Goal: Task Accomplishment & Management: Complete application form

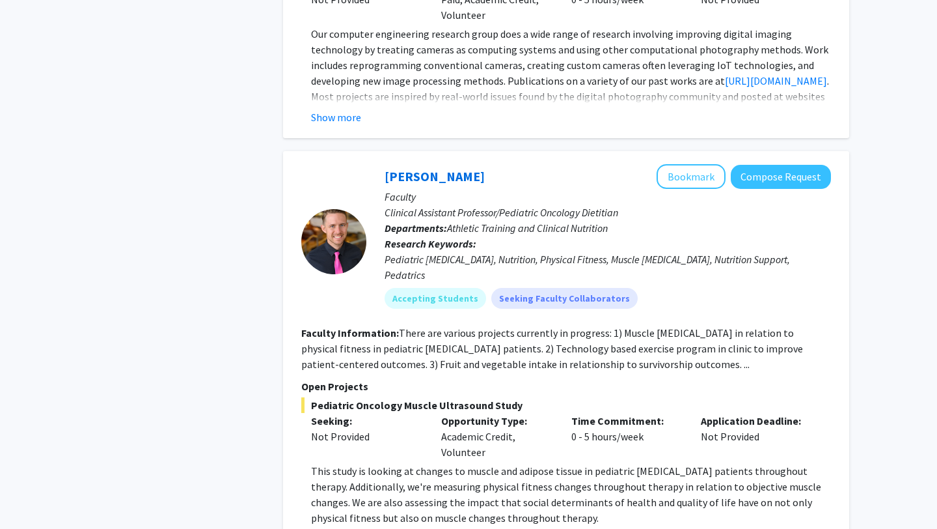
scroll to position [2011, 0]
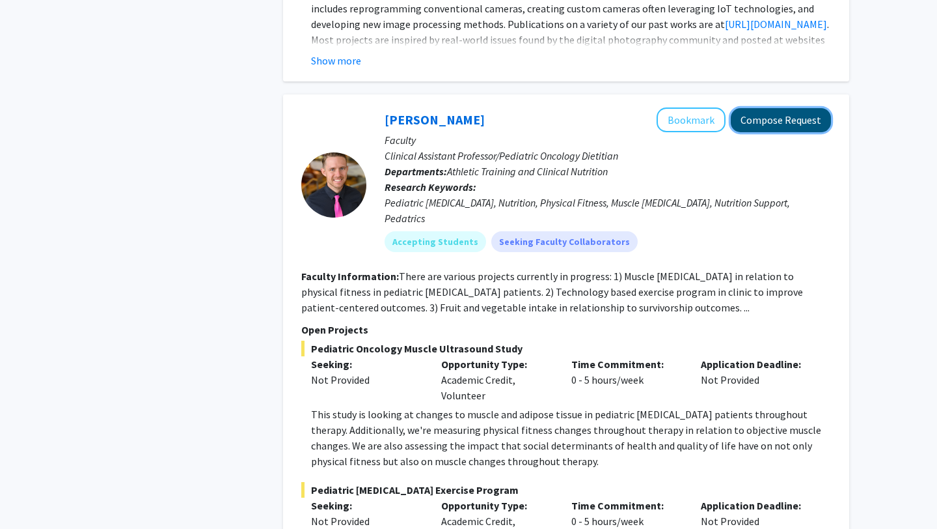
click at [781, 108] on button "Compose Request" at bounding box center [781, 120] width 100 height 24
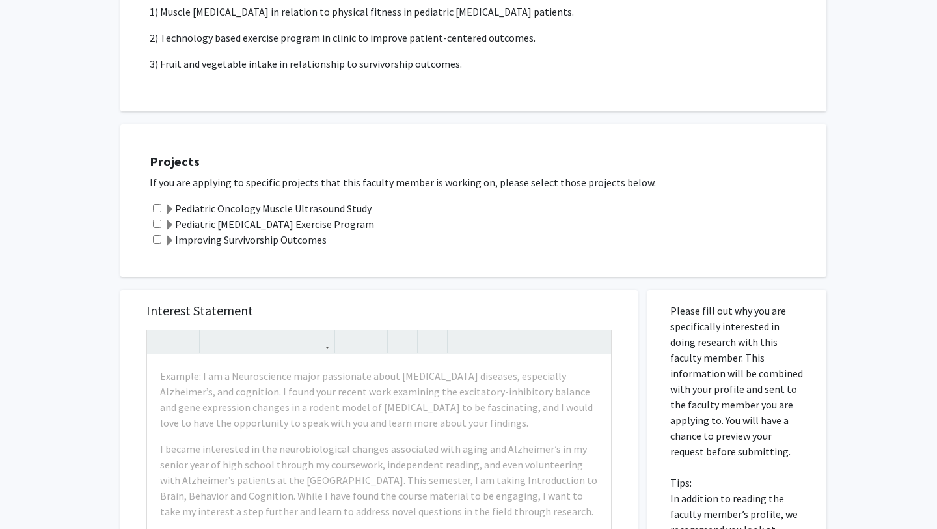
scroll to position [384, 0]
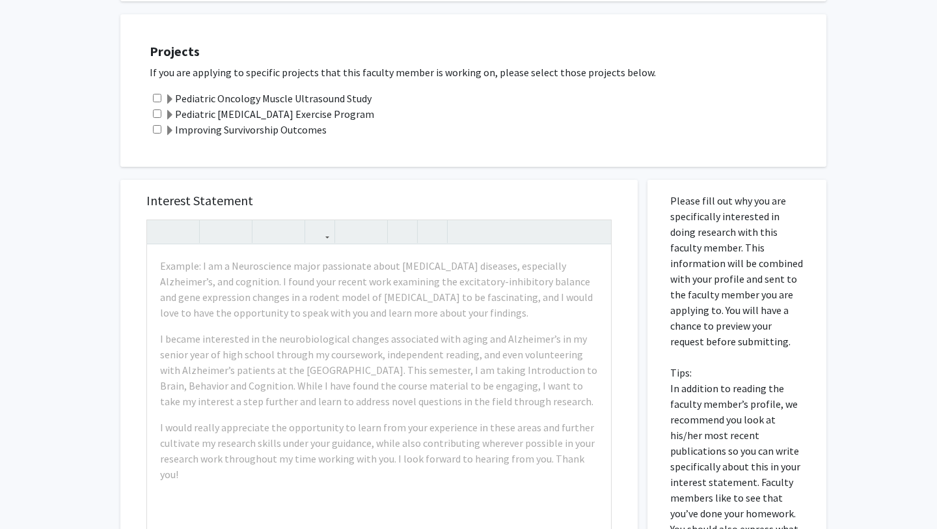
click at [158, 96] on input "checkbox" at bounding box center [157, 98] width 8 height 8
checkbox input "true"
click at [156, 109] on input "checkbox" at bounding box center [157, 113] width 8 height 8
checkbox input "true"
click at [156, 127] on input "checkbox" at bounding box center [157, 129] width 8 height 8
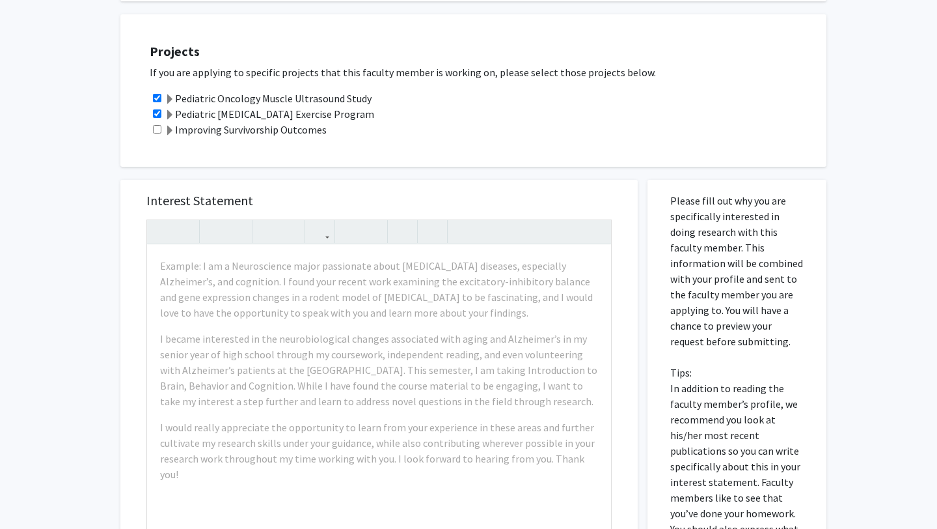
checkbox input "true"
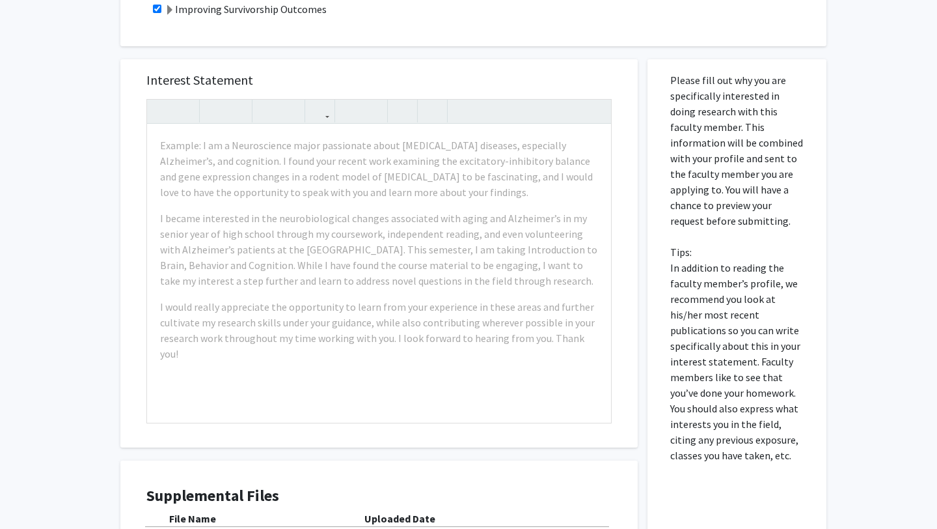
scroll to position [527, 0]
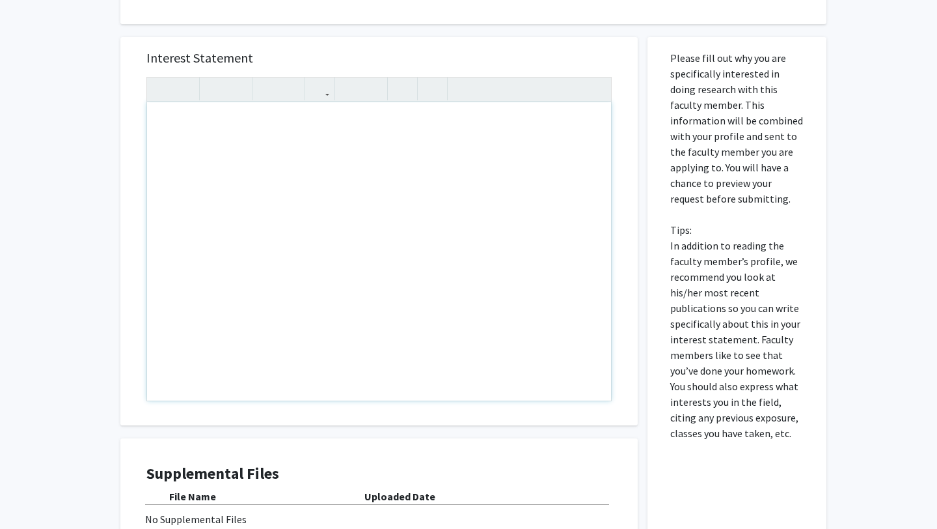
click at [234, 182] on div "Note to users with screen readers: Please press Alt+0 or Option+0 to deactivate…" at bounding box center [379, 251] width 464 height 298
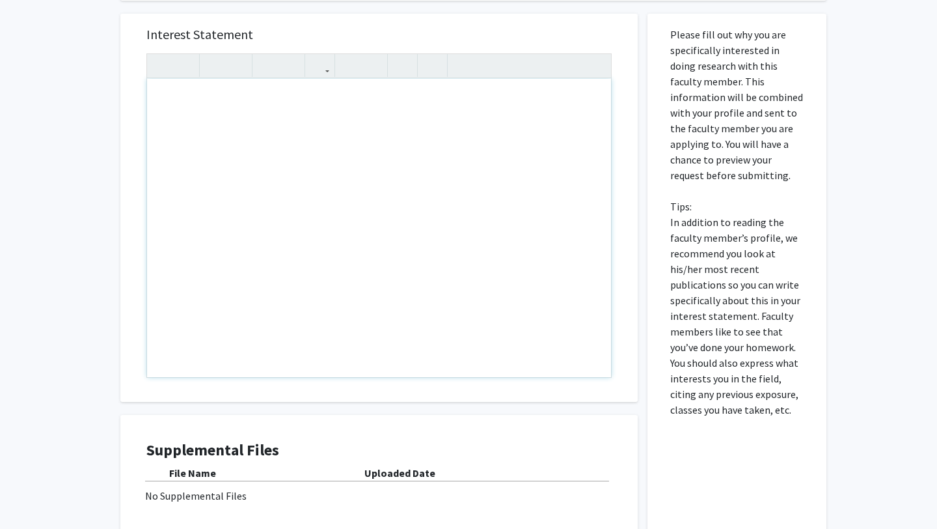
scroll to position [553, 0]
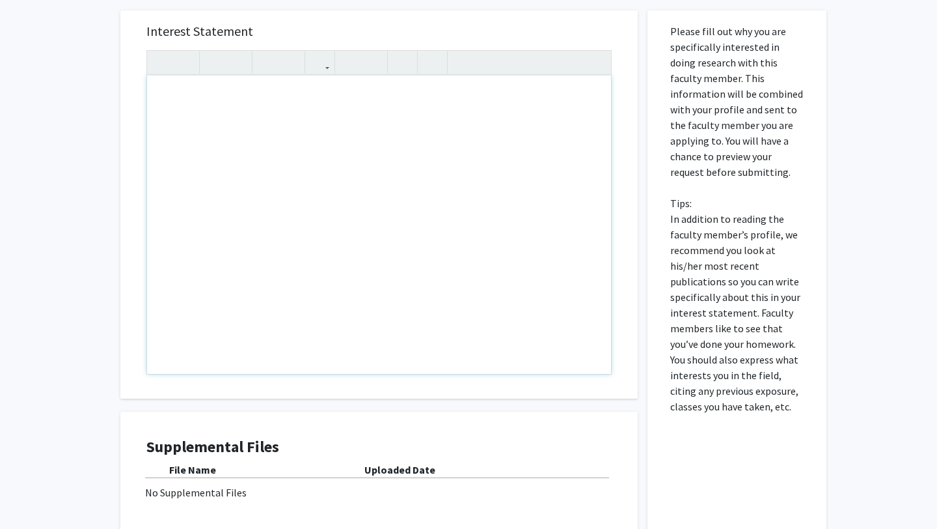
paste div "Note to users with screen readers: Please press Alt+0 or Option+0 to deactivate…"
type textarea "<p>Good Morning [PERSON_NAME],</p><br><p>I hope this message finds you well. My…"
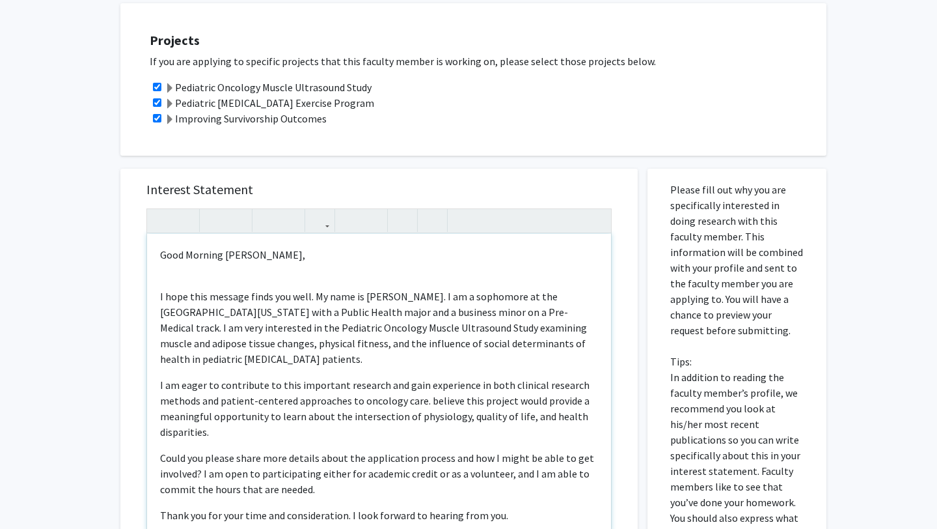
scroll to position [391, 0]
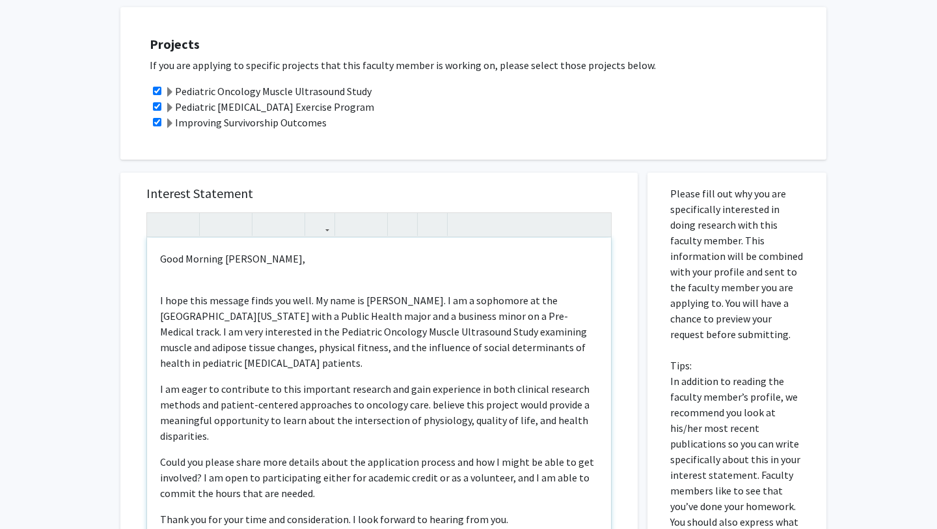
click at [428, 331] on p "I hope this message finds you well. My name is [PERSON_NAME]. I am a sophomore …" at bounding box center [379, 331] width 438 height 78
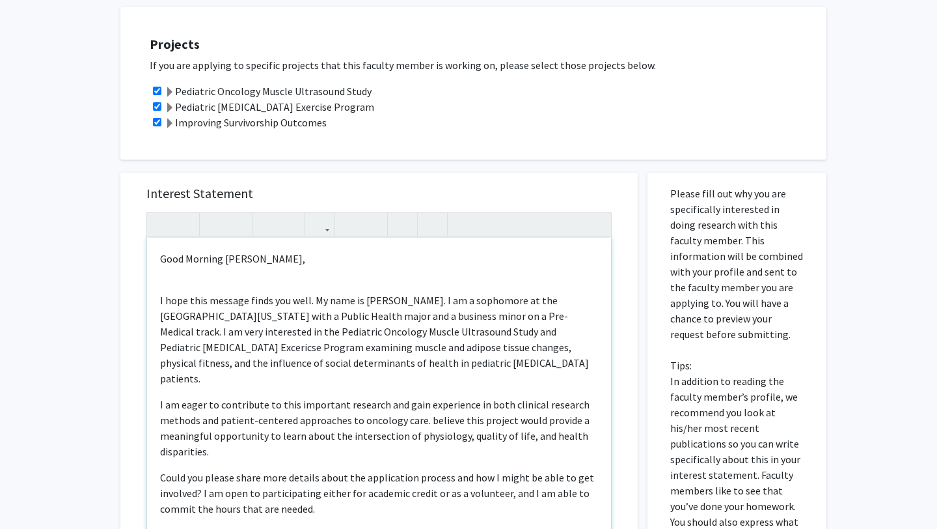
click at [543, 335] on p "I hope this message finds you well. My name is [PERSON_NAME]. I am a sophomore …" at bounding box center [379, 339] width 438 height 94
click at [389, 362] on p "I hope this message finds you well. My name is [PERSON_NAME]. I am a sophomore …" at bounding box center [379, 339] width 438 height 94
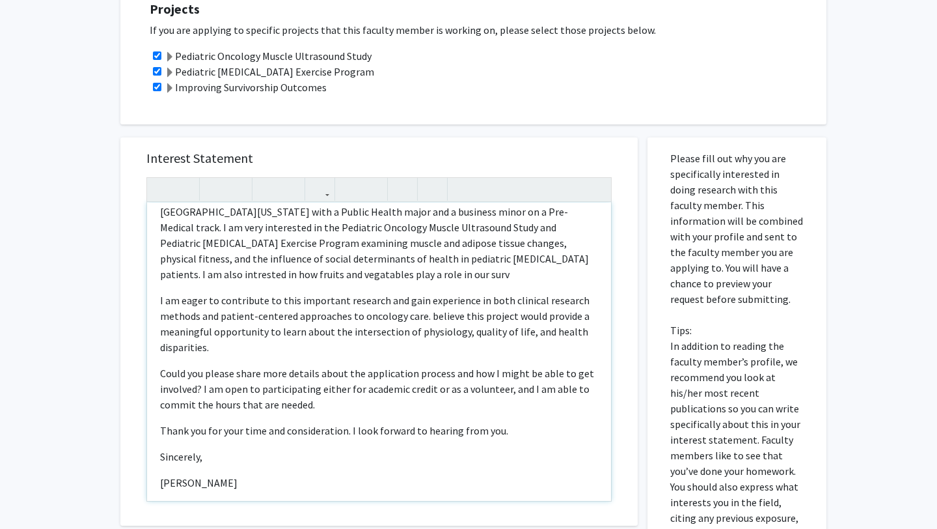
scroll to position [86, 0]
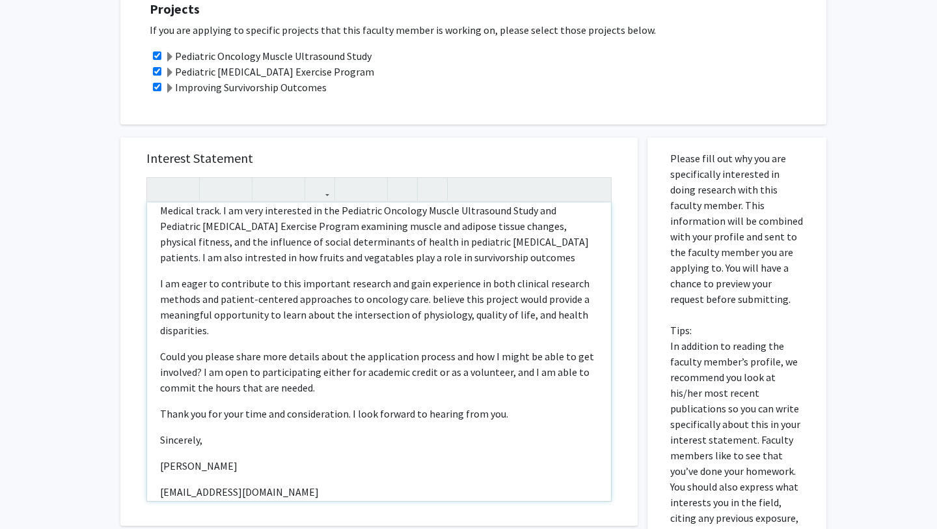
type textarea "<p>Good Morning [PERSON_NAME],</p><br><p>I hope this message finds you well. My…"
click at [451, 240] on p "I hope this message finds you well. My name is [PERSON_NAME]. I am a sophomore …" at bounding box center [379, 218] width 438 height 94
click at [564, 238] on p "I hope this message finds you well. My name is [PERSON_NAME]. I am a sophomore …" at bounding box center [379, 218] width 438 height 94
click at [441, 256] on p "I hope this message finds you well. My name is [PERSON_NAME]. I am a sophomore …" at bounding box center [379, 218] width 438 height 94
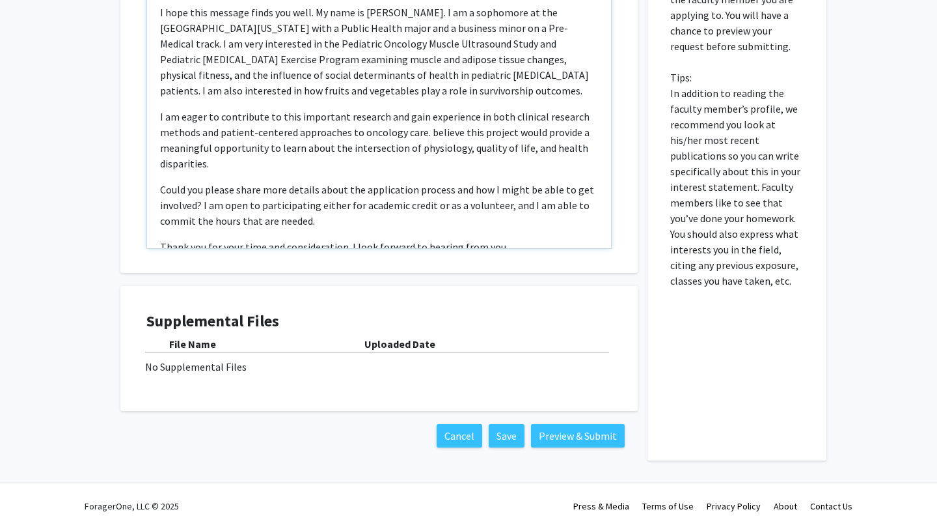
scroll to position [108, 0]
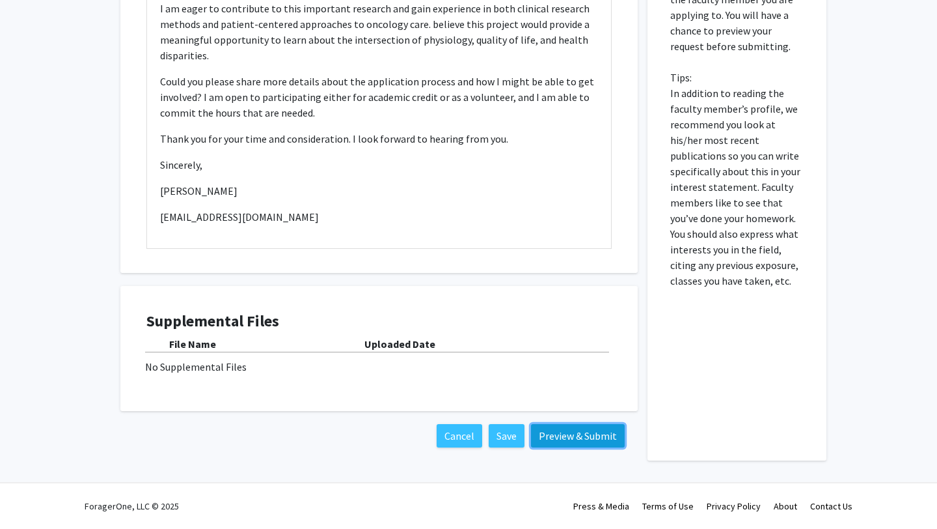
click at [555, 433] on button "Preview & Submit" at bounding box center [578, 435] width 94 height 23
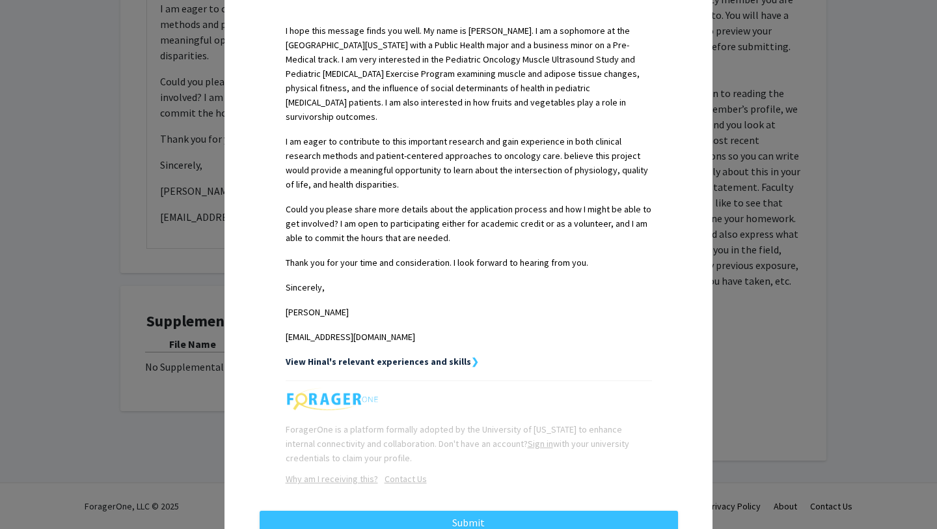
scroll to position [387, 0]
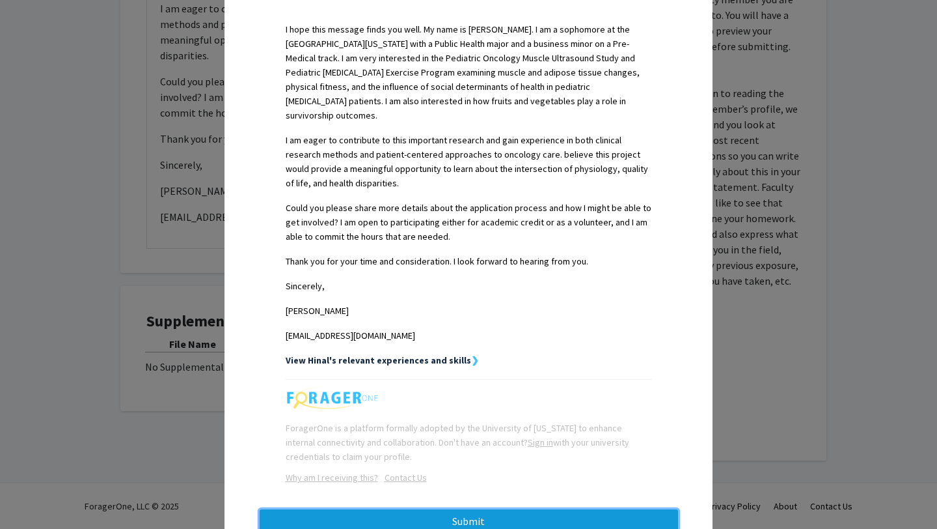
click at [407, 509] on button "Submit" at bounding box center [469, 520] width 419 height 23
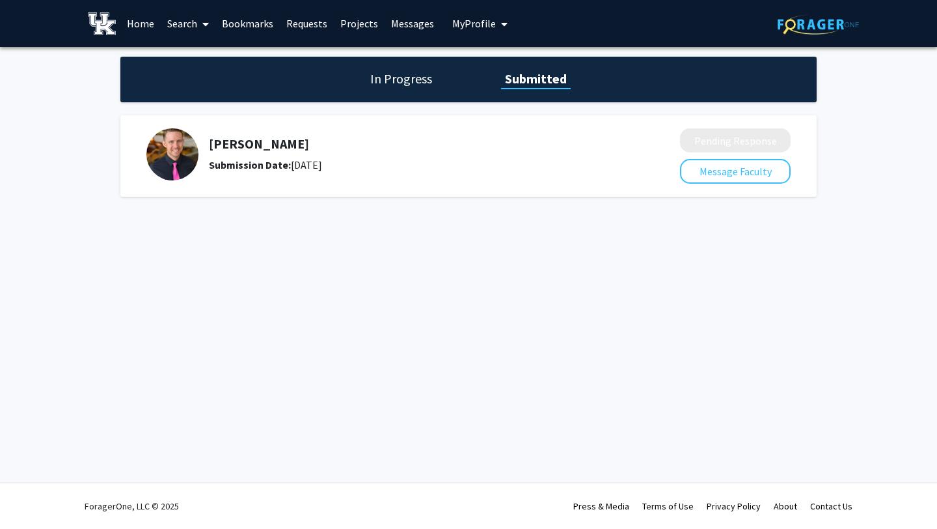
click at [396, 88] on div "In Progress Submitted" at bounding box center [468, 80] width 696 height 46
click at [405, 85] on h1 "In Progress" at bounding box center [401, 79] width 70 height 18
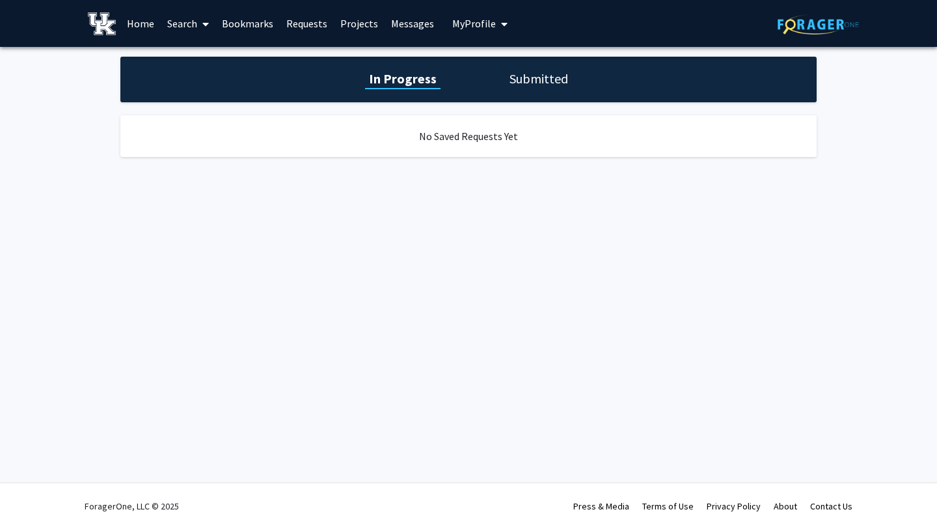
click at [522, 80] on h1 "Submitted" at bounding box center [539, 79] width 66 height 18
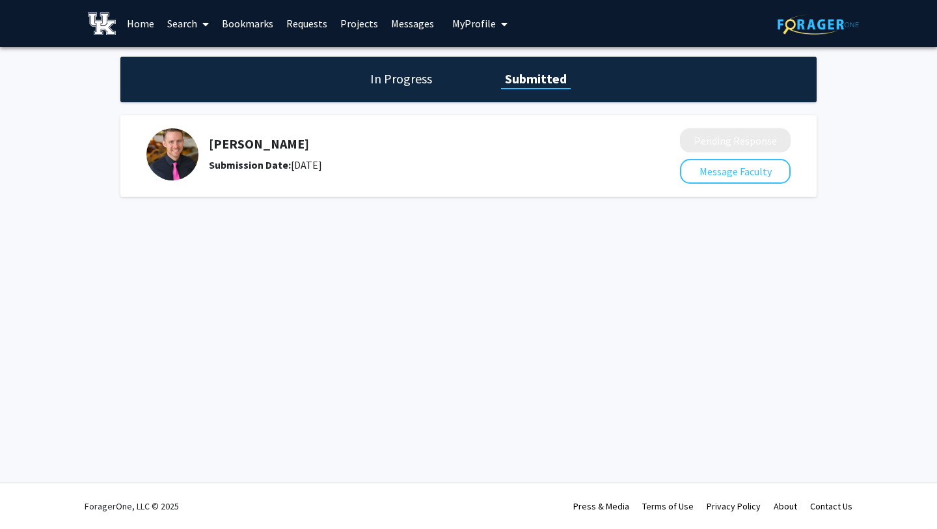
click at [477, 19] on span "My Profile" at bounding box center [474, 23] width 44 height 13
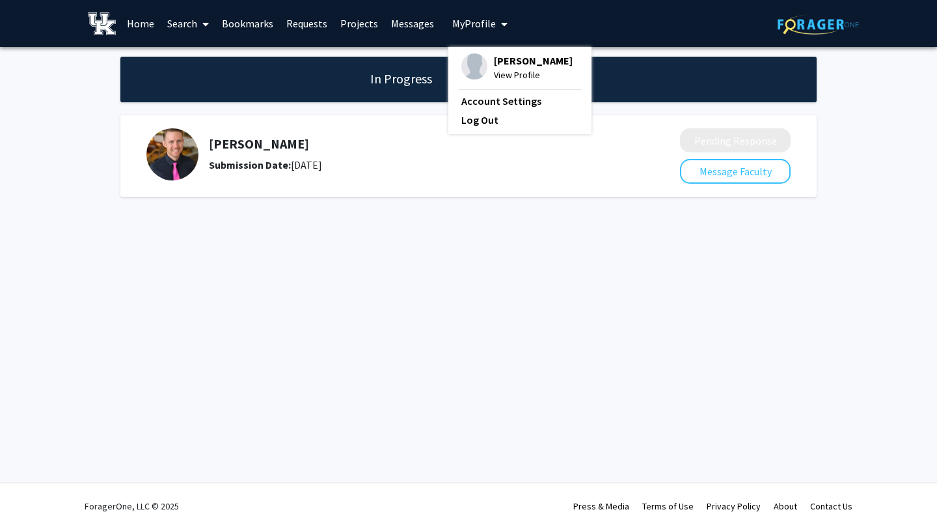
click at [481, 59] on fg-profile-picture at bounding box center [474, 67] width 26 height 29
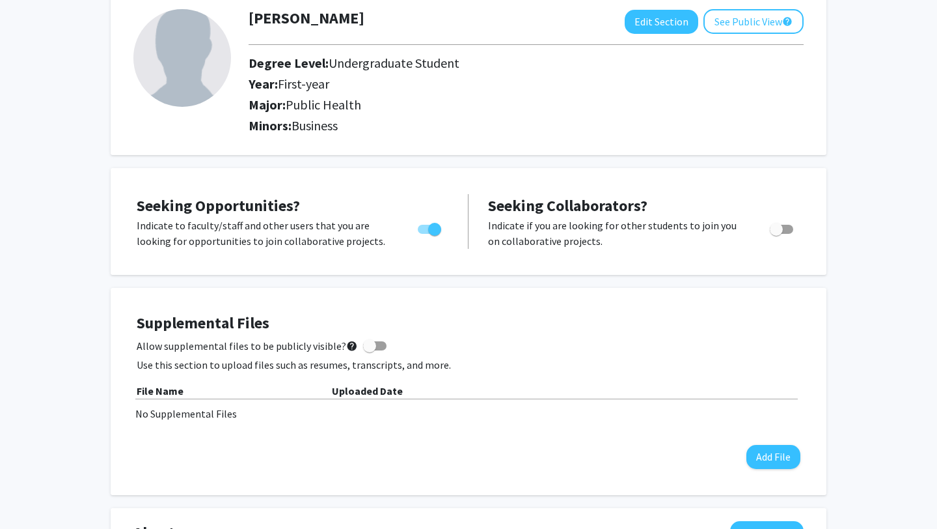
scroll to position [83, 0]
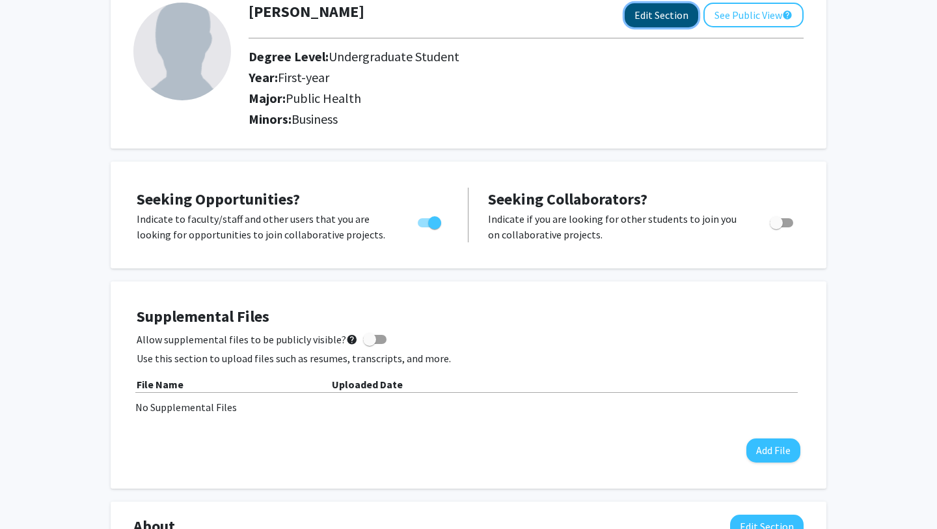
click at [671, 13] on button "Edit Section" at bounding box center [662, 15] width 74 height 24
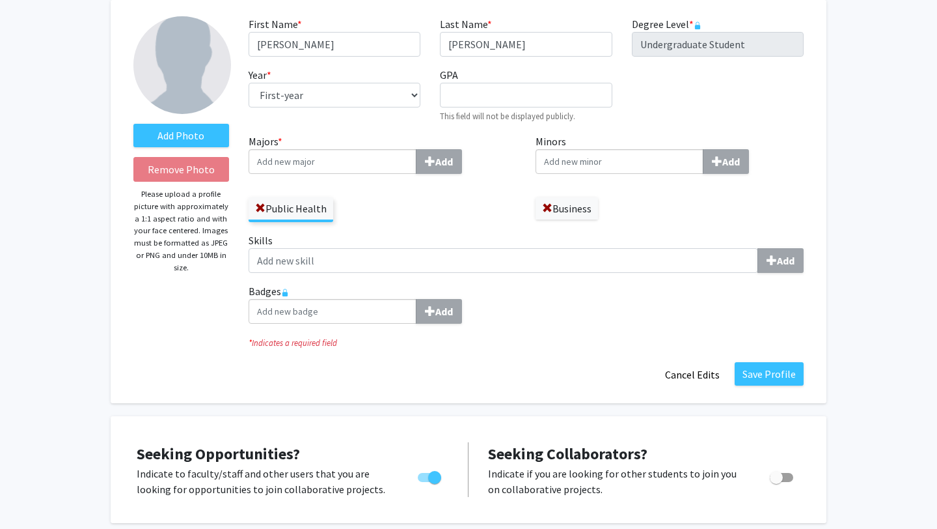
scroll to position [68, 0]
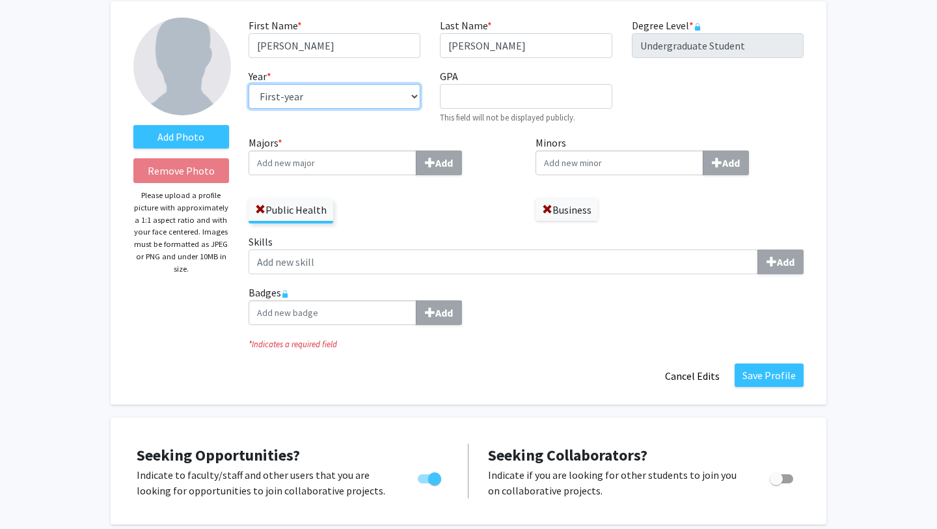
click at [362, 92] on select "--- First-year Sophomore Junior Senior Postbaccalaureate Certificate" at bounding box center [335, 96] width 172 height 25
select select "sophomore"
click at [249, 84] on select "--- First-year Sophomore Junior Senior Postbaccalaureate Certificate" at bounding box center [335, 96] width 172 height 25
click at [749, 370] on button "Save Profile" at bounding box center [769, 374] width 69 height 23
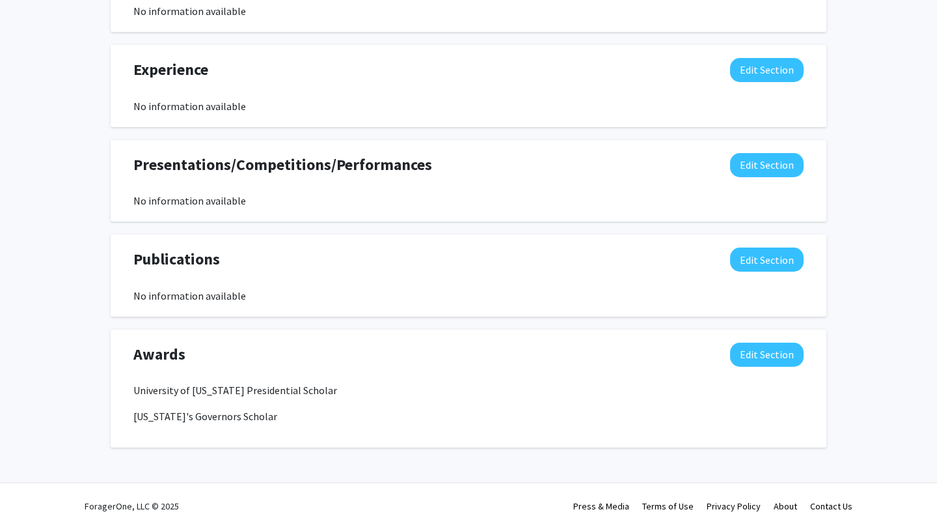
scroll to position [698, 0]
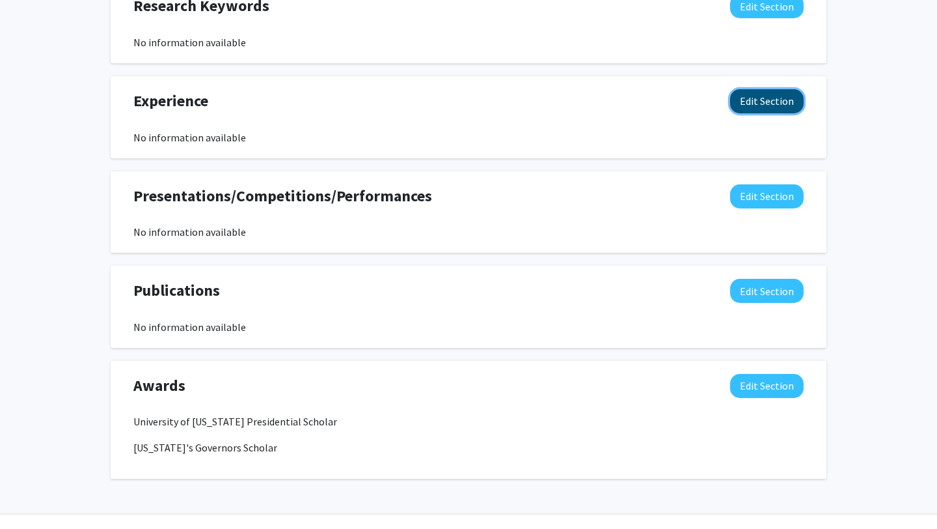
click at [798, 97] on button "Edit Section" at bounding box center [767, 101] width 74 height 24
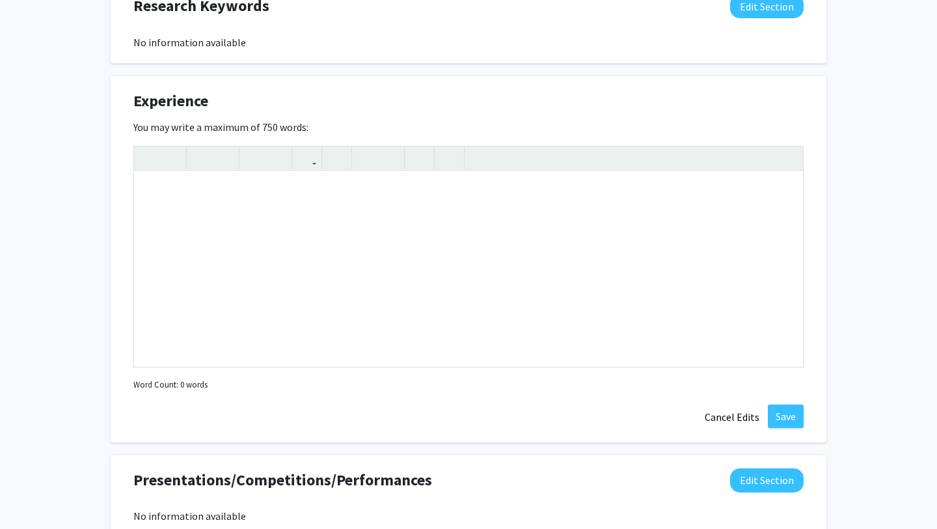
scroll to position [648, 0]
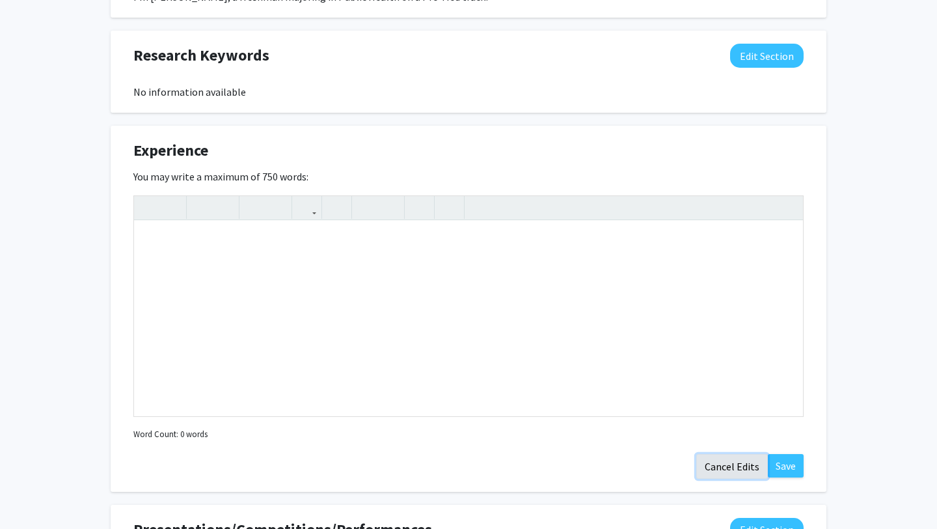
click at [743, 464] on button "Cancel Edits" at bounding box center [732, 466] width 72 height 25
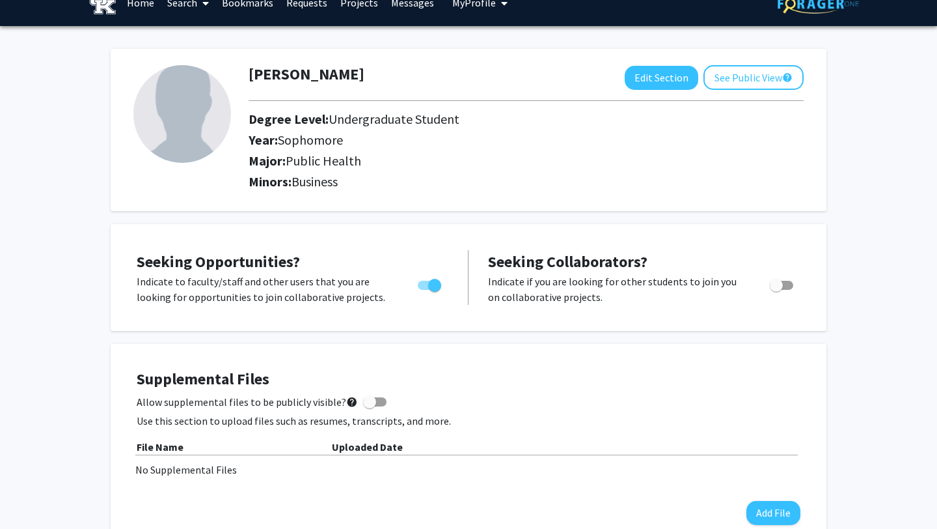
scroll to position [20, 0]
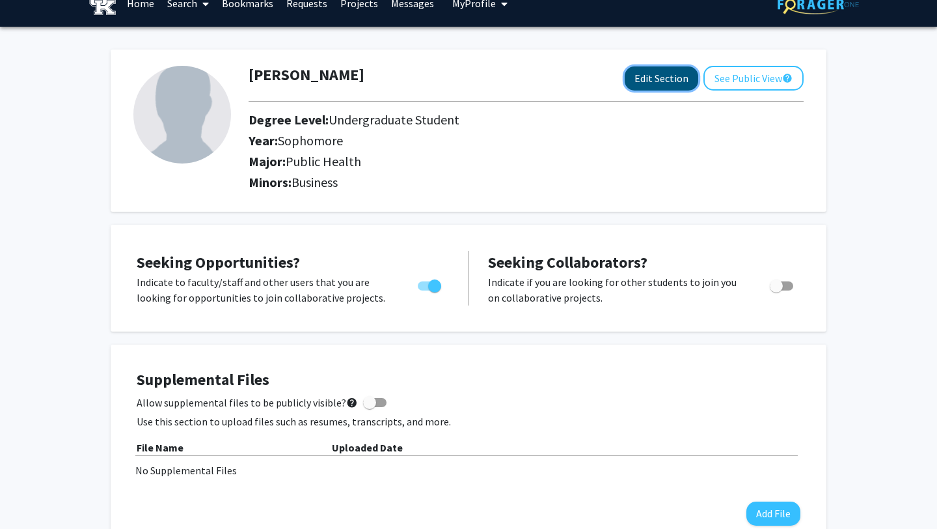
click at [668, 81] on button "Edit Section" at bounding box center [662, 78] width 74 height 24
select select "sophomore"
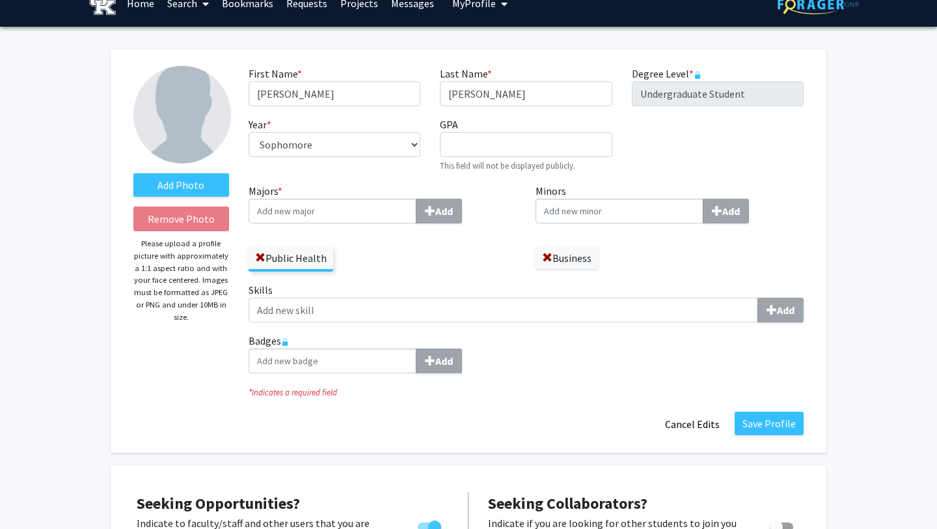
scroll to position [23, 0]
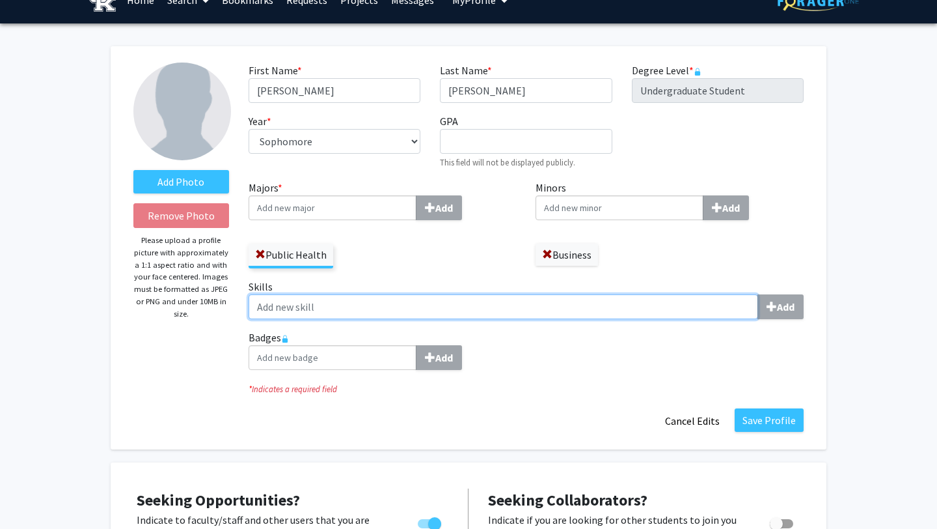
click at [523, 301] on input "Skills Add" at bounding box center [504, 306] width 510 height 25
type input "communication"
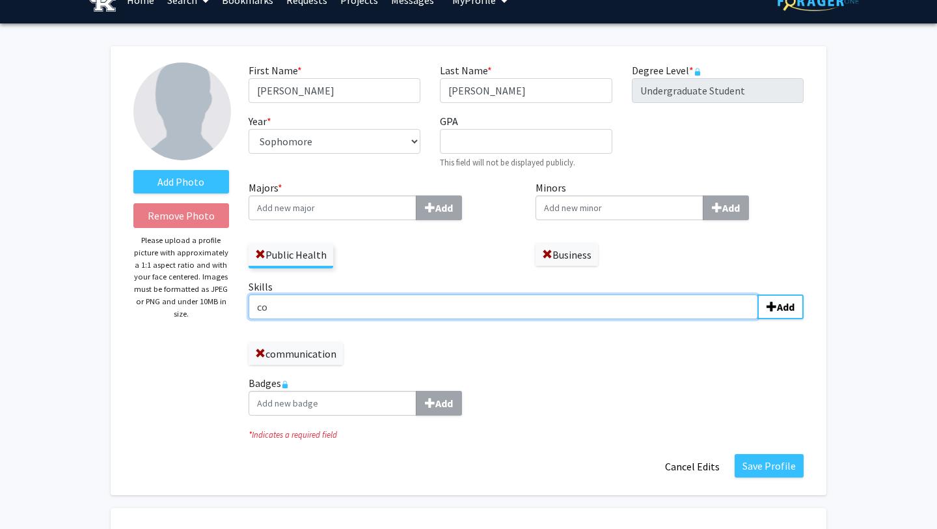
type input "c"
type input "teamwork"
type input "c"
type input "Critical Thinking"
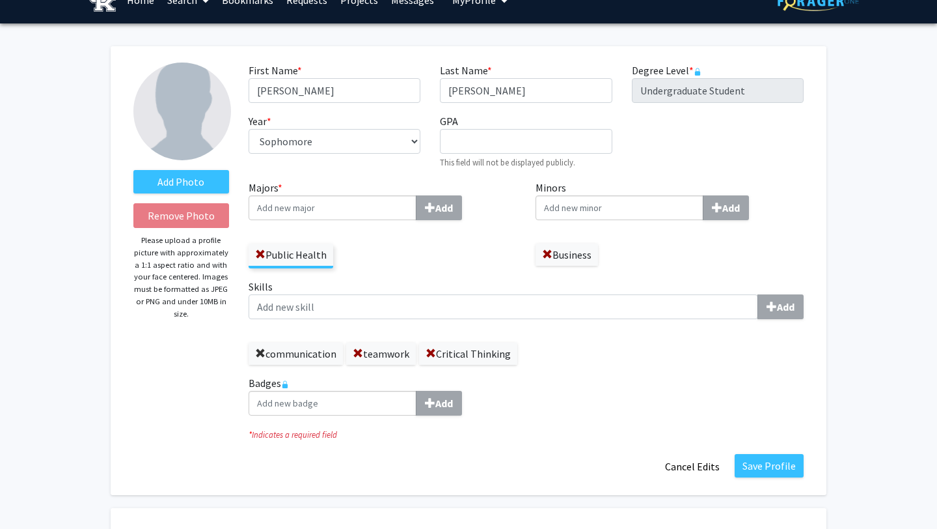
click at [263, 354] on span at bounding box center [260, 353] width 10 height 10
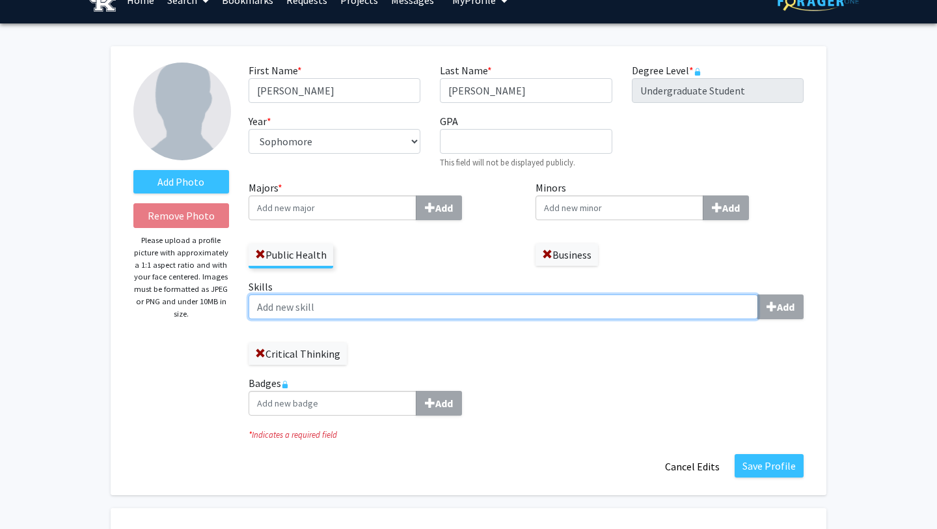
click at [290, 310] on input "Skills Add" at bounding box center [504, 306] width 510 height 25
type input "Communication"
type input "Collaboration"
type input "Problem Solving"
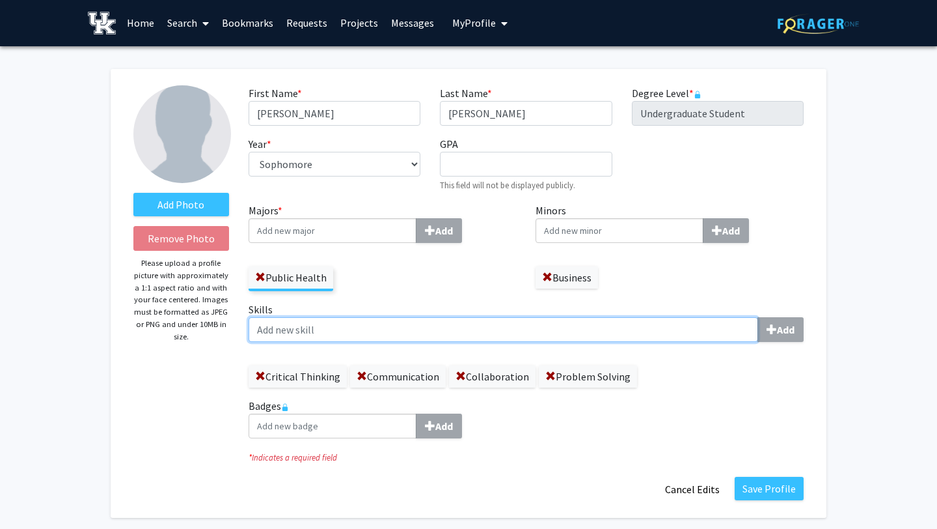
scroll to position [0, 0]
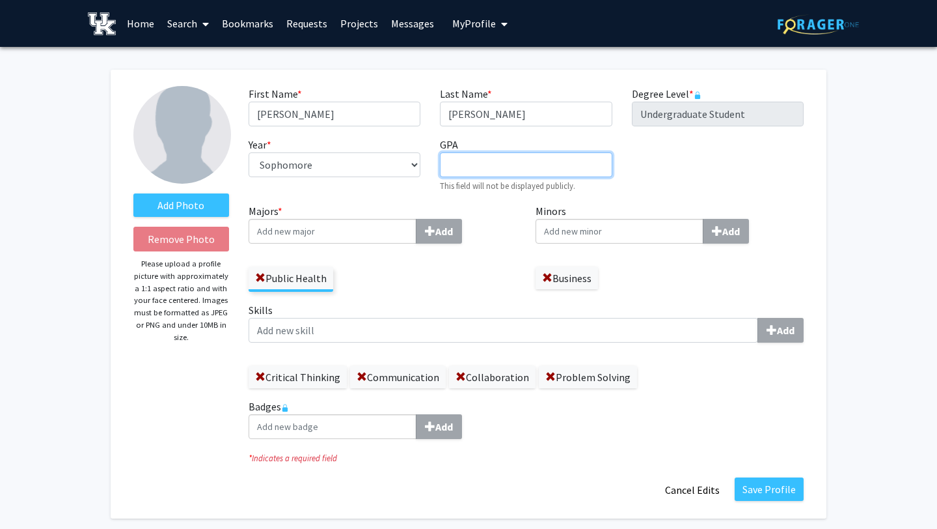
click at [494, 167] on input "GPA required" at bounding box center [526, 164] width 172 height 25
type input "4.0"
click at [762, 482] on button "Save Profile" at bounding box center [769, 488] width 69 height 23
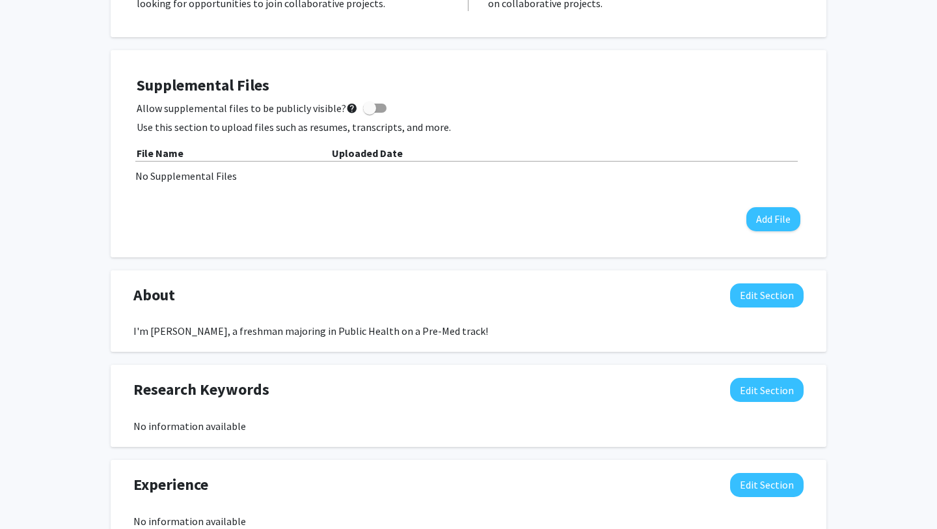
scroll to position [373, 0]
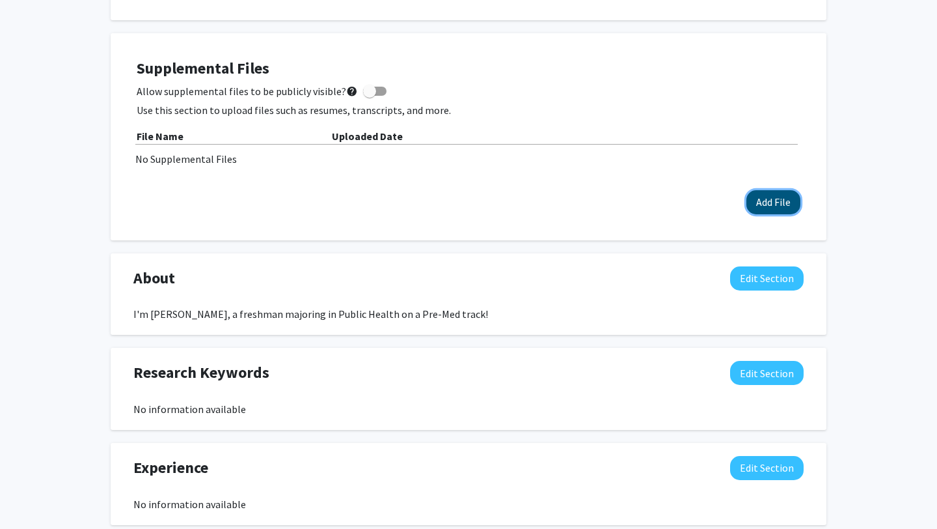
click at [761, 199] on button "Add File" at bounding box center [774, 202] width 54 height 24
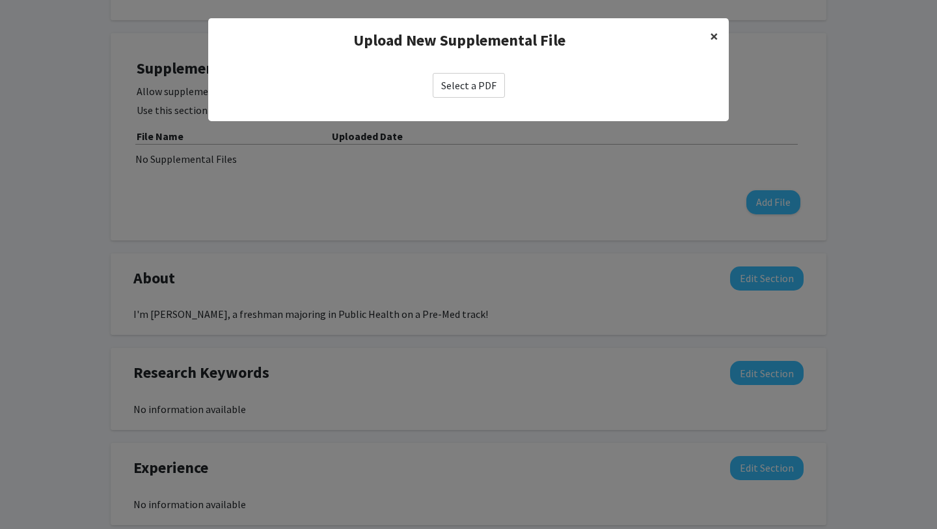
click at [717, 32] on span "×" at bounding box center [714, 36] width 8 height 20
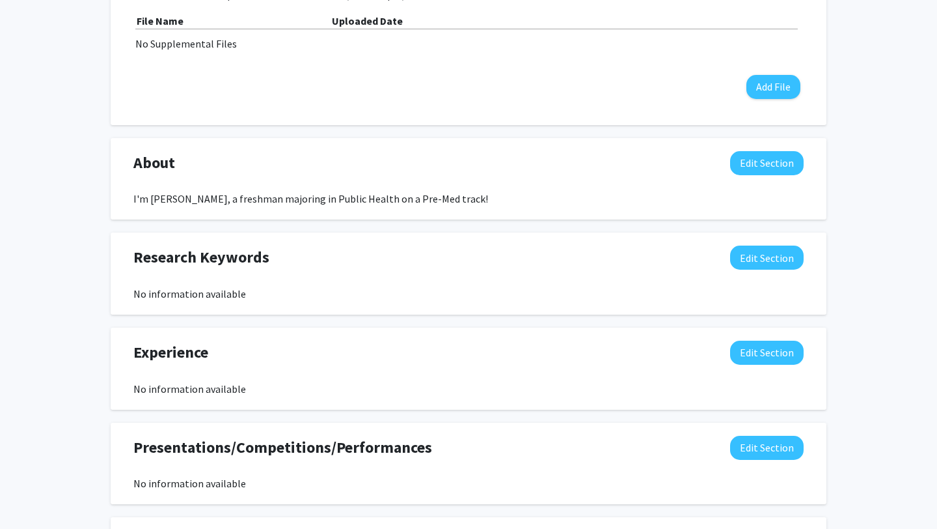
scroll to position [570, 0]
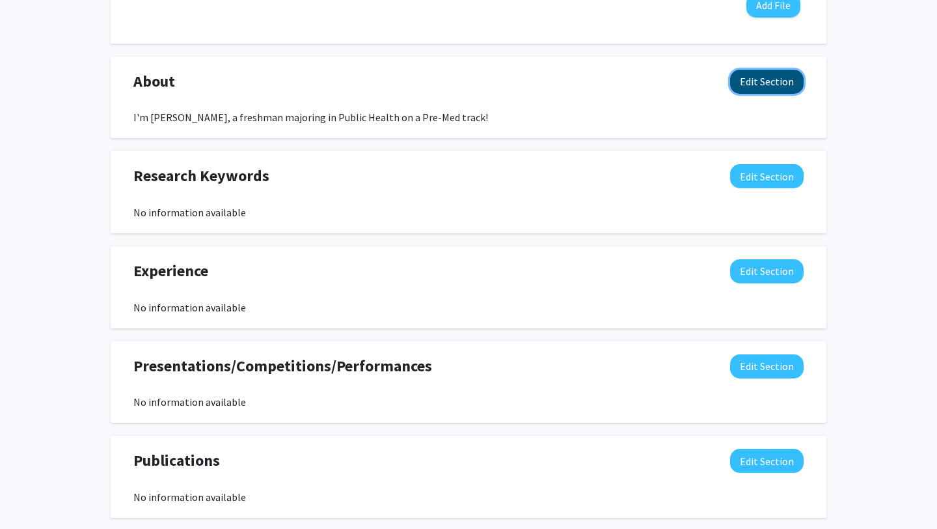
click at [780, 71] on button "Edit Section" at bounding box center [767, 82] width 74 height 24
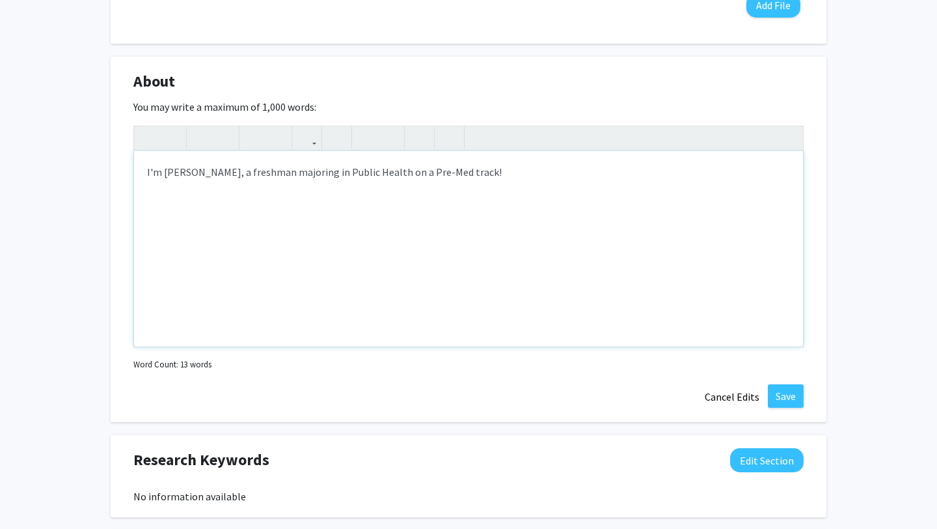
click at [264, 173] on div "I'm [PERSON_NAME], a freshman majoring in Public Health on a Pre-Med track!" at bounding box center [468, 248] width 669 height 195
type textarea "I'm [PERSON_NAME], a sophomore majoring in Public Health on a Pre-Med track!"
click at [430, 290] on div "I'm [PERSON_NAME], a sophomore majoring in Public Health on a Pre-Med track!" at bounding box center [468, 248] width 669 height 195
click at [777, 400] on button "Save" at bounding box center [786, 395] width 36 height 23
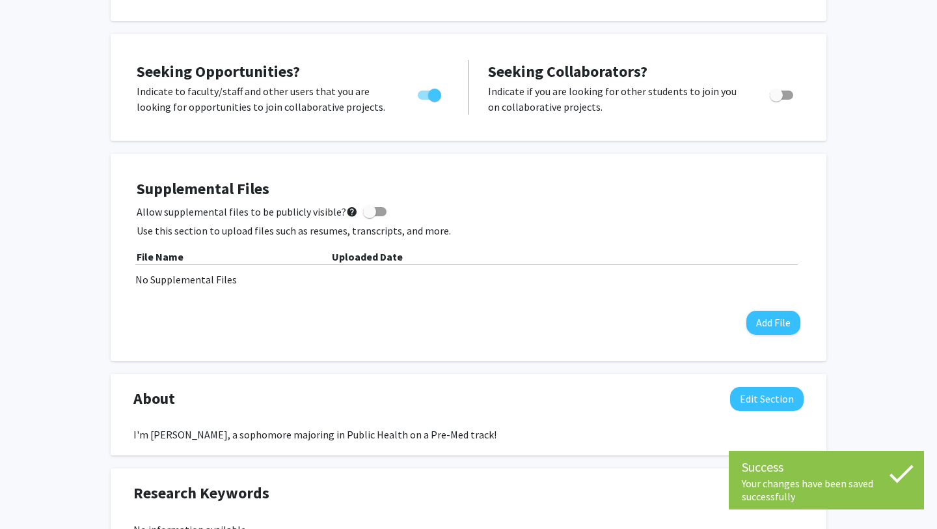
scroll to position [0, 0]
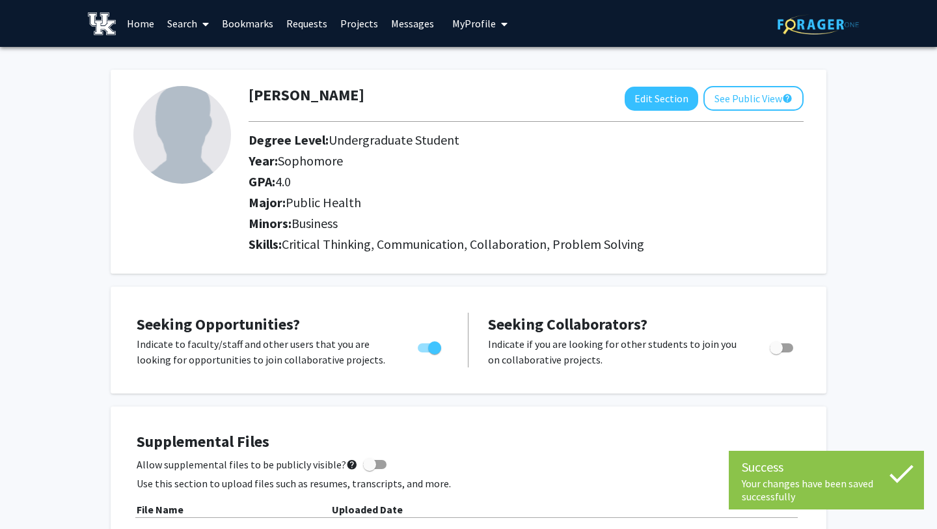
click at [458, 34] on button "My Profile" at bounding box center [479, 23] width 63 height 47
click at [406, 22] on link "Messages" at bounding box center [413, 24] width 56 height 46
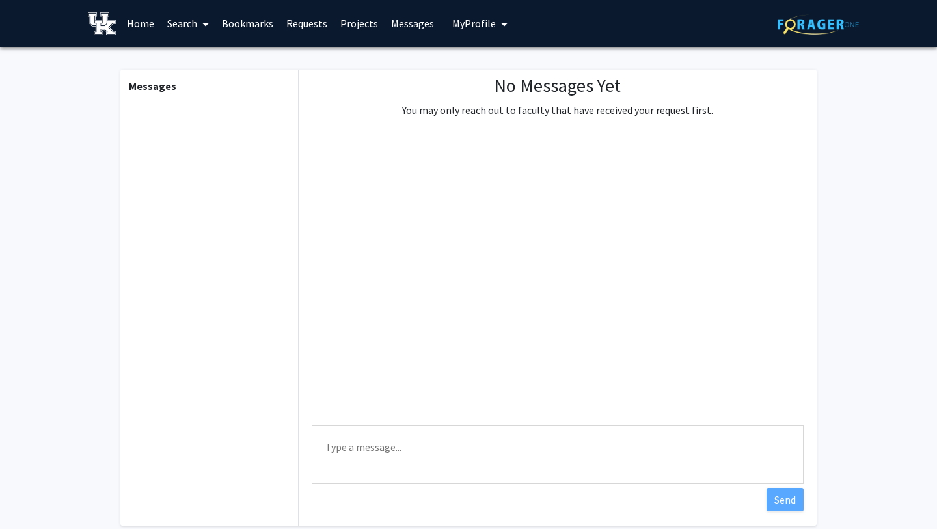
click at [320, 18] on link "Requests" at bounding box center [307, 24] width 54 height 46
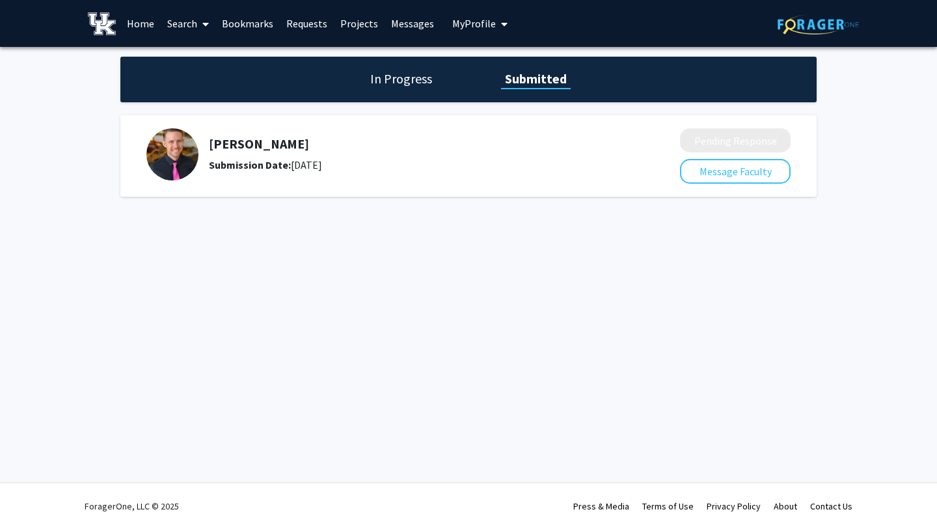
click at [353, 150] on h5 "[PERSON_NAME]" at bounding box center [410, 144] width 402 height 16
click at [730, 173] on button "Message Faculty" at bounding box center [735, 171] width 111 height 25
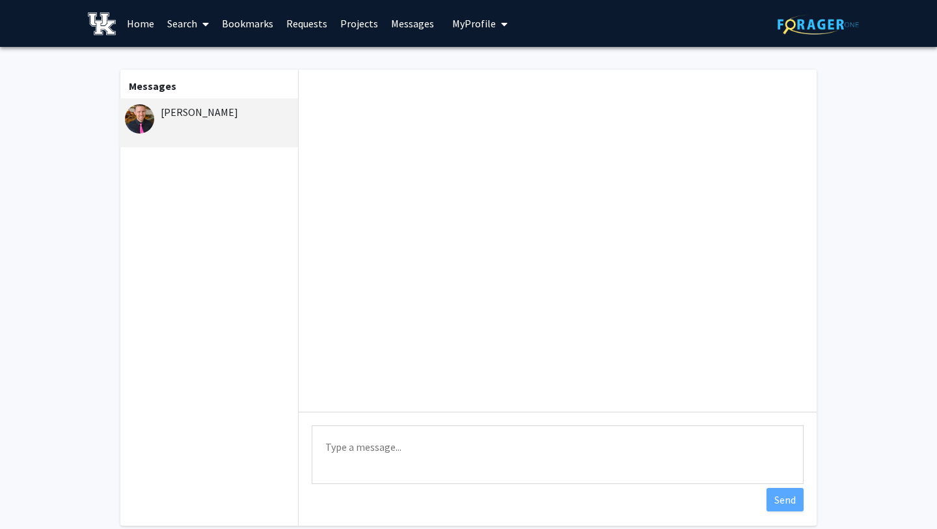
click at [240, 128] on div "[PERSON_NAME]" at bounding box center [208, 122] width 180 height 49
click at [135, 22] on link "Home" at bounding box center [140, 24] width 40 height 46
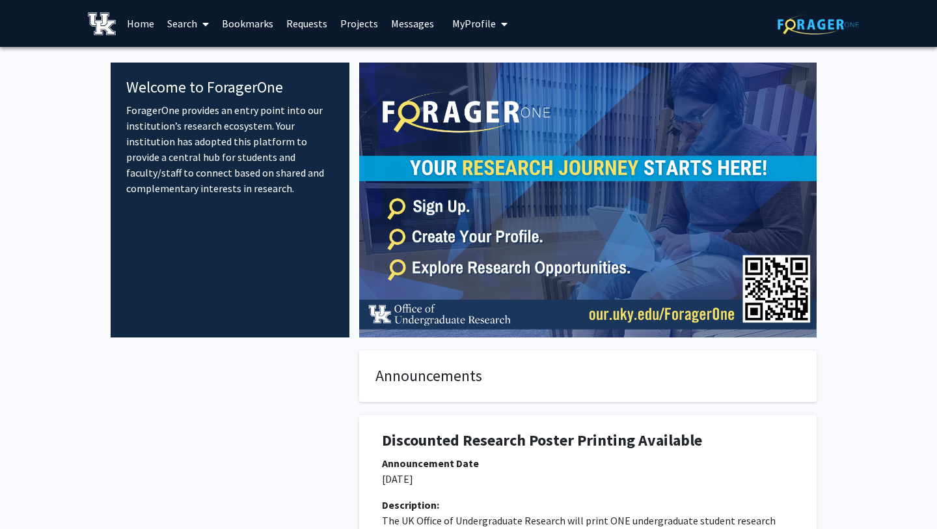
click at [350, 28] on link "Projects" at bounding box center [359, 24] width 51 height 46
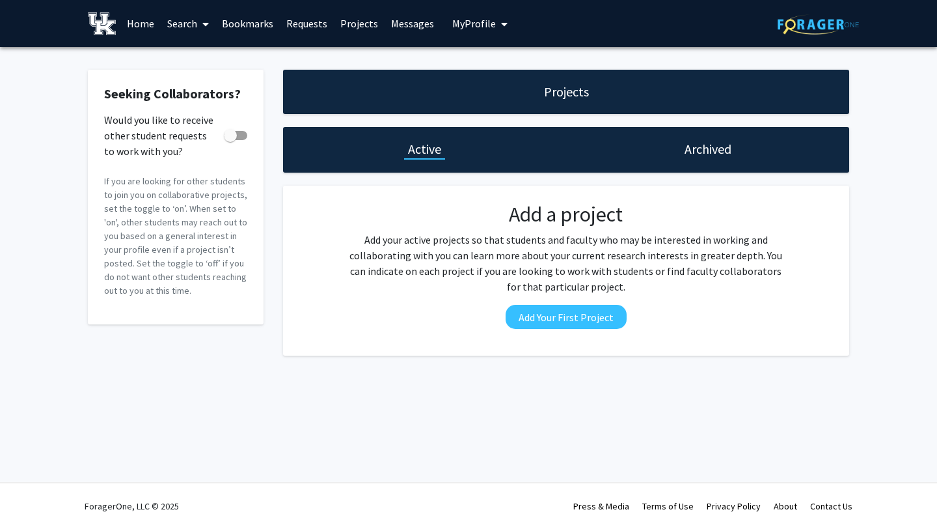
click at [205, 23] on icon at bounding box center [205, 24] width 7 height 10
click at [201, 53] on span "Faculty/Staff" at bounding box center [209, 60] width 96 height 26
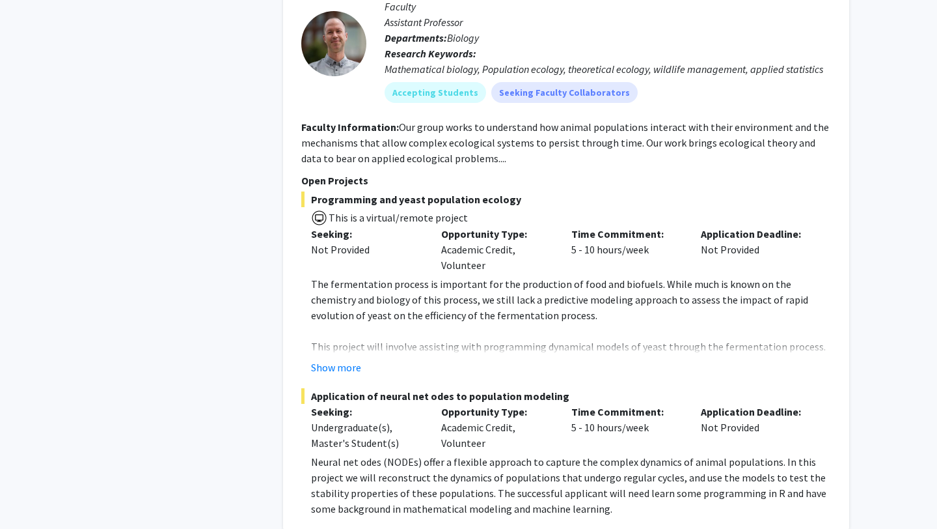
scroll to position [2825, 0]
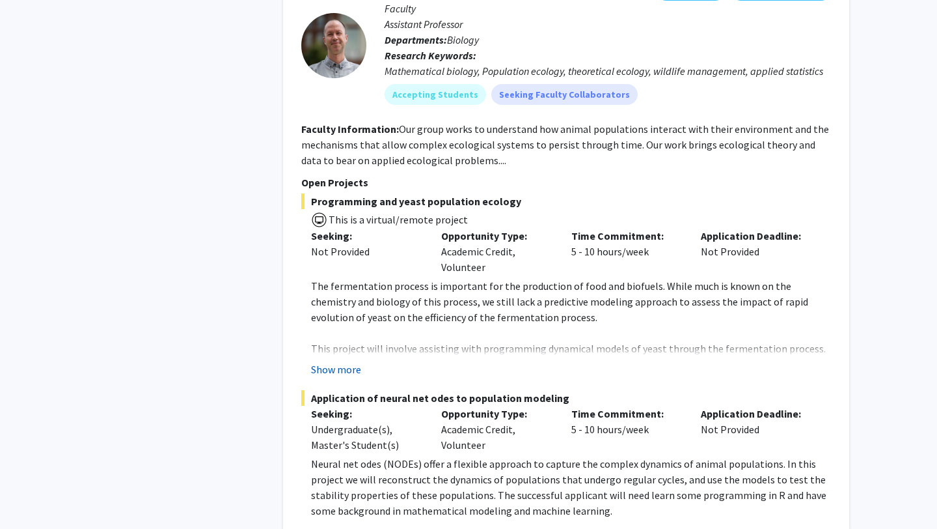
click at [342, 361] on button "Show more" at bounding box center [336, 369] width 50 height 16
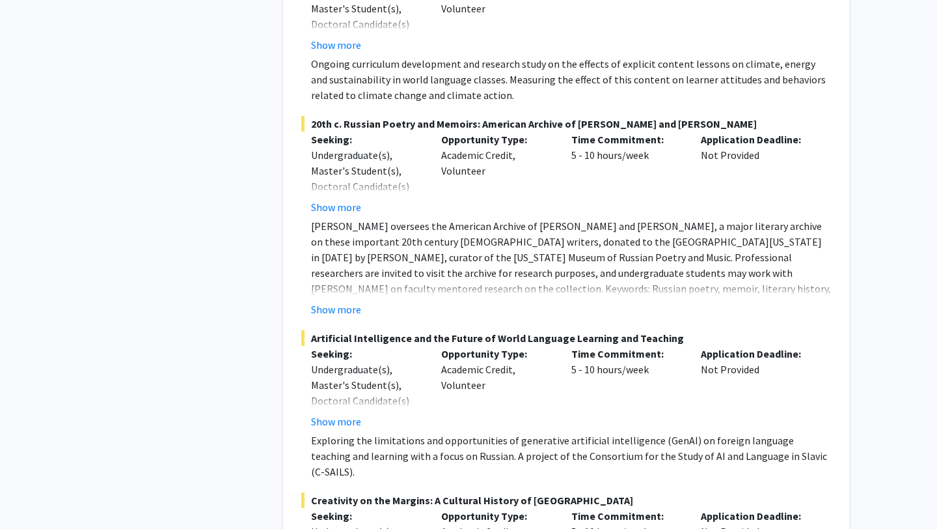
scroll to position [6096, 0]
click at [354, 412] on button "Show more" at bounding box center [336, 420] width 50 height 16
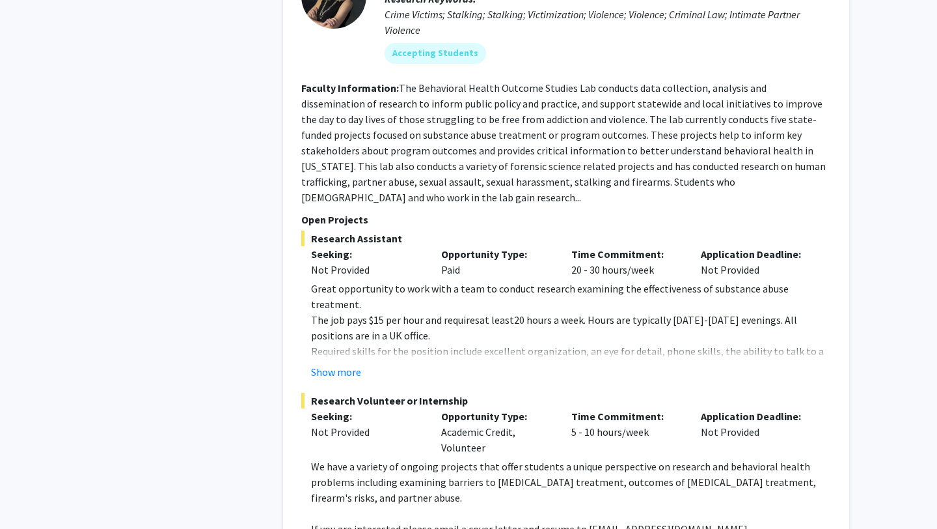
scroll to position [6994, 0]
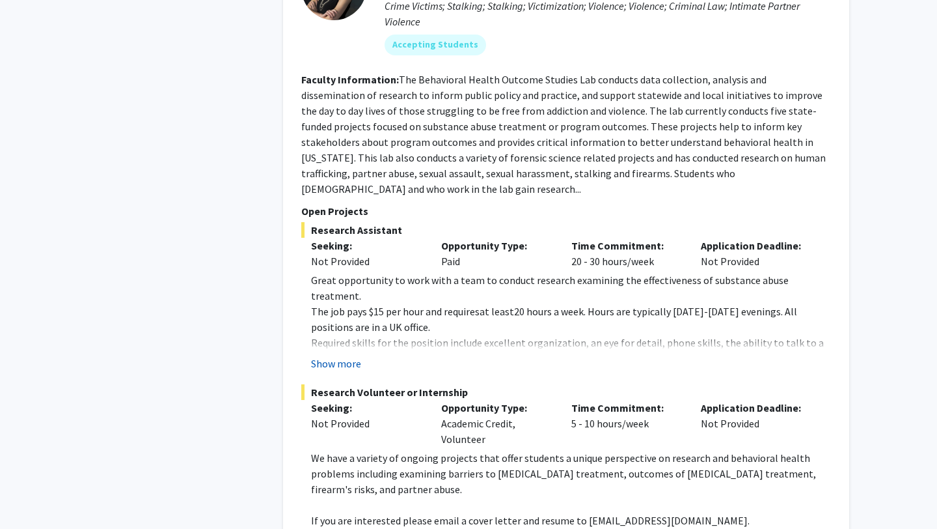
click at [329, 355] on button "Show more" at bounding box center [336, 363] width 50 height 16
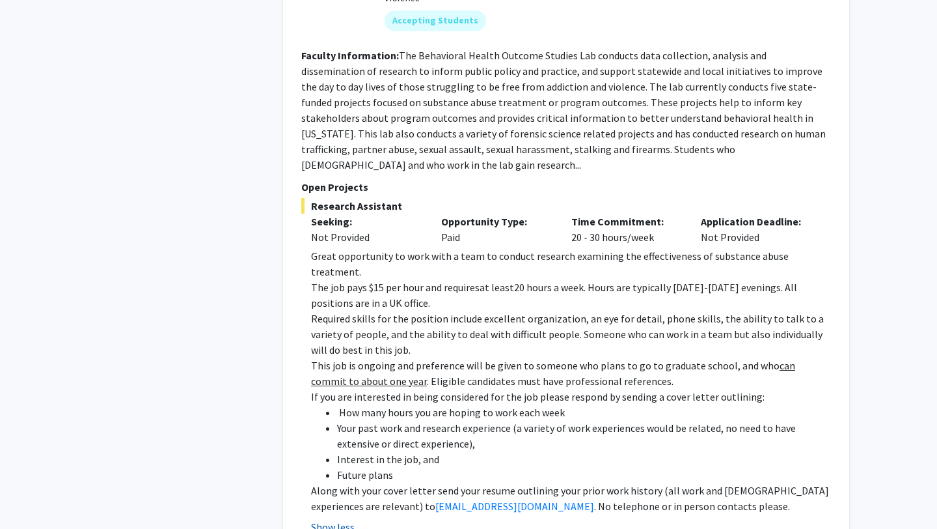
scroll to position [7166, 0]
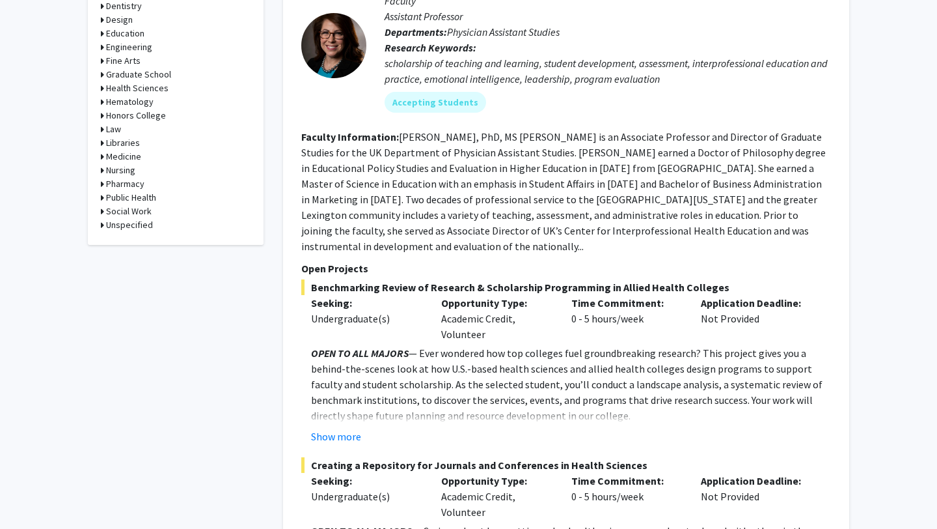
scroll to position [685, 0]
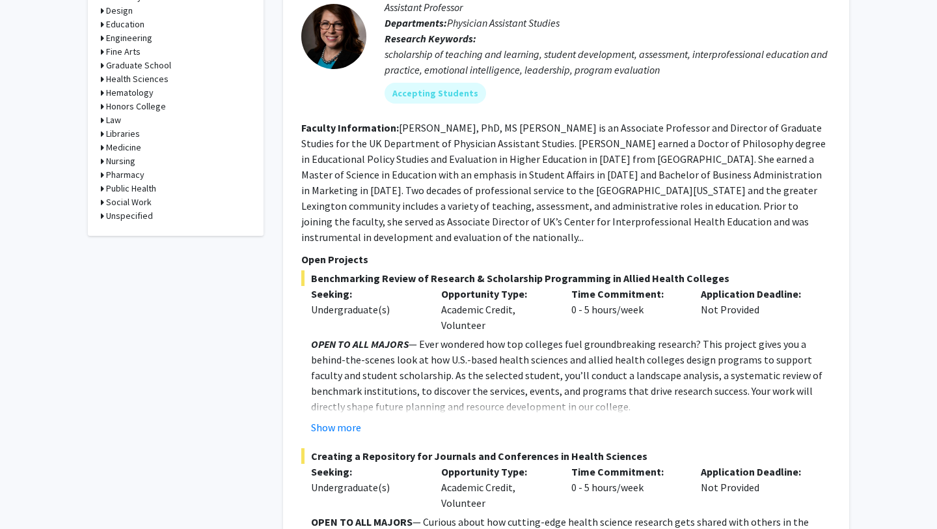
click at [349, 383] on fg-read-more "OPEN TO ALL MAJORS — Ever wondered how top colleges fuel groundbreaking researc…" at bounding box center [566, 385] width 530 height 99
click at [346, 419] on button "Show more" at bounding box center [336, 427] width 50 height 16
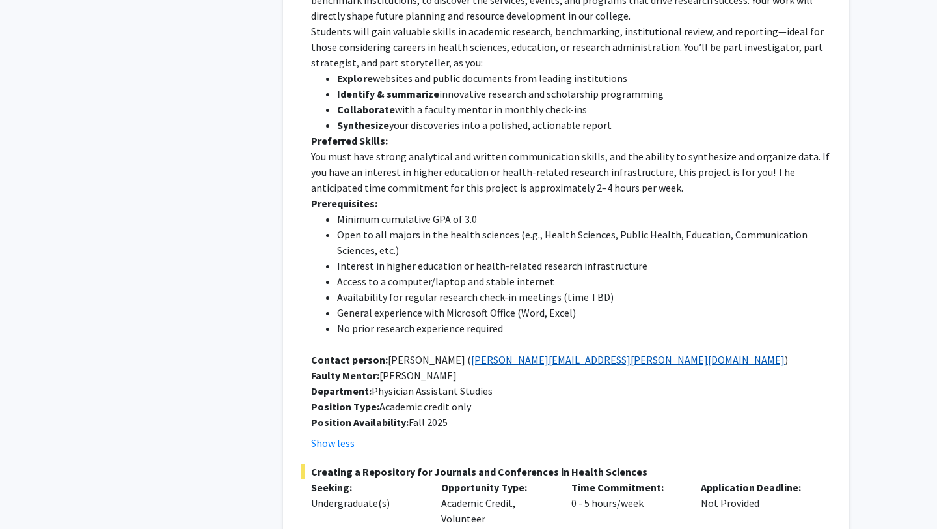
scroll to position [1121, 0]
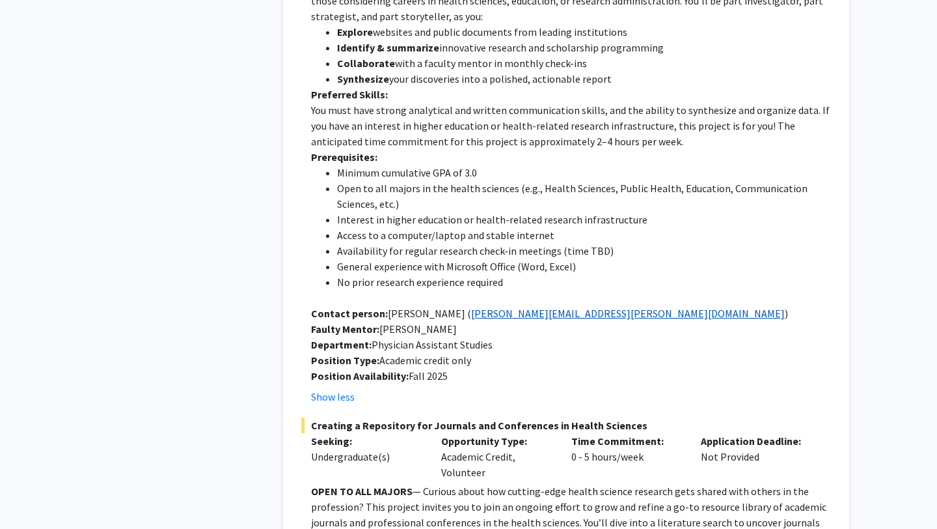
click at [515, 307] on link "[PERSON_NAME][EMAIL_ADDRESS][PERSON_NAME][DOMAIN_NAME]" at bounding box center [628, 313] width 314 height 13
drag, startPoint x: 482, startPoint y: 281, endPoint x: 602, endPoint y: 279, distance: 119.8
click at [602, 305] on p "Contact person: [PERSON_NAME] ( [PERSON_NAME][EMAIL_ADDRESS][PERSON_NAME][DOMAI…" at bounding box center [571, 313] width 520 height 16
copy link "[PERSON_NAME][EMAIL_ADDRESS][PERSON_NAME][DOMAIN_NAME]"
click at [527, 180] on li "Open to all majors in the health sciences (e.g., Health Sciences, Public Health…" at bounding box center [584, 195] width 494 height 31
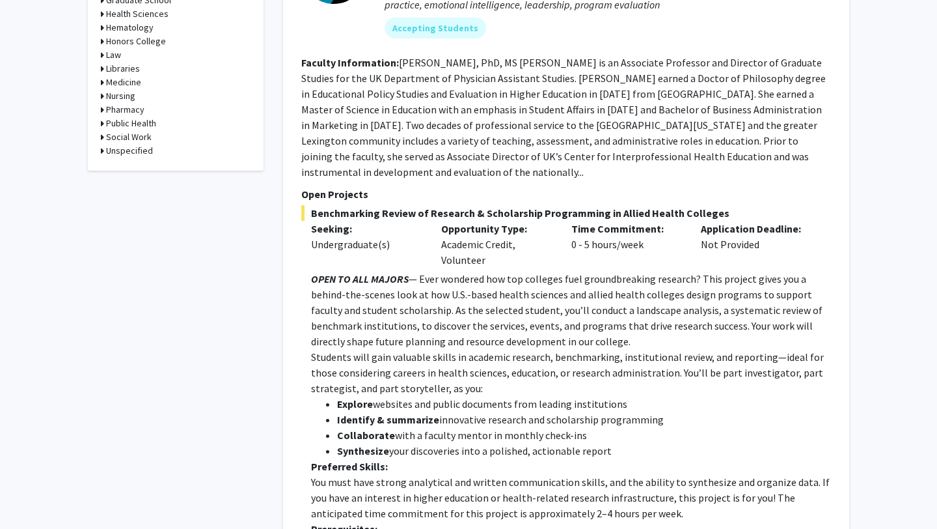
scroll to position [735, 0]
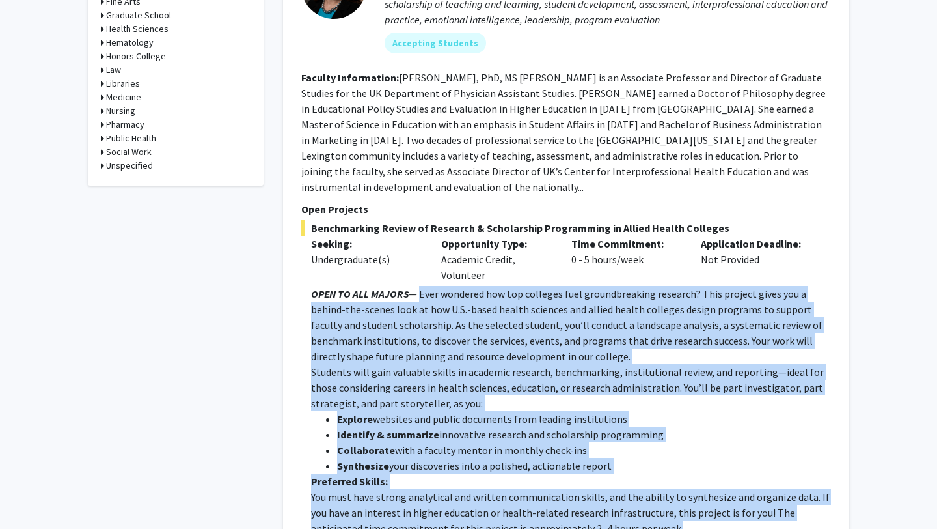
drag, startPoint x: 418, startPoint y: 260, endPoint x: 624, endPoint y: 499, distance: 316.1
click at [624, 499] on div "OPEN TO ALL MAJORS — Ever wondered how top colleges fuel groundbreaking researc…" at bounding box center [571, 528] width 520 height 484
copy div "Lore ipsumdol sit ame consecte adip elitseddoeiusm temporin? Utla etdolor magna…"
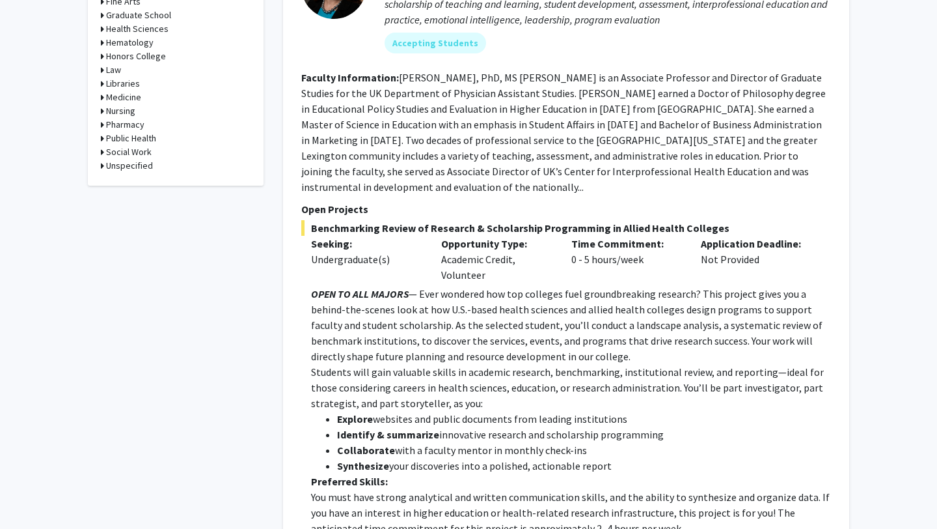
click at [607, 158] on fg-read-more "[PERSON_NAME], PhD, MS [PERSON_NAME] is an Associate Professor and Director of …" at bounding box center [563, 132] width 525 height 122
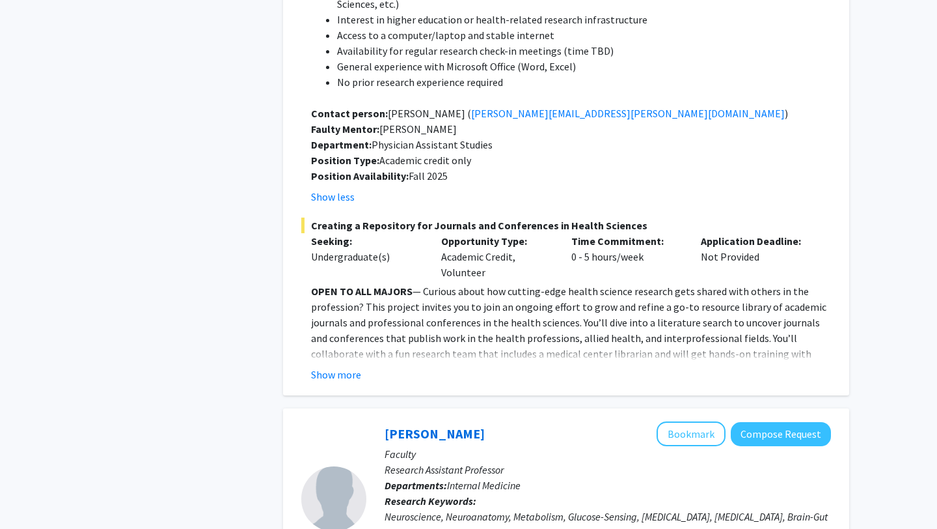
scroll to position [1405, 0]
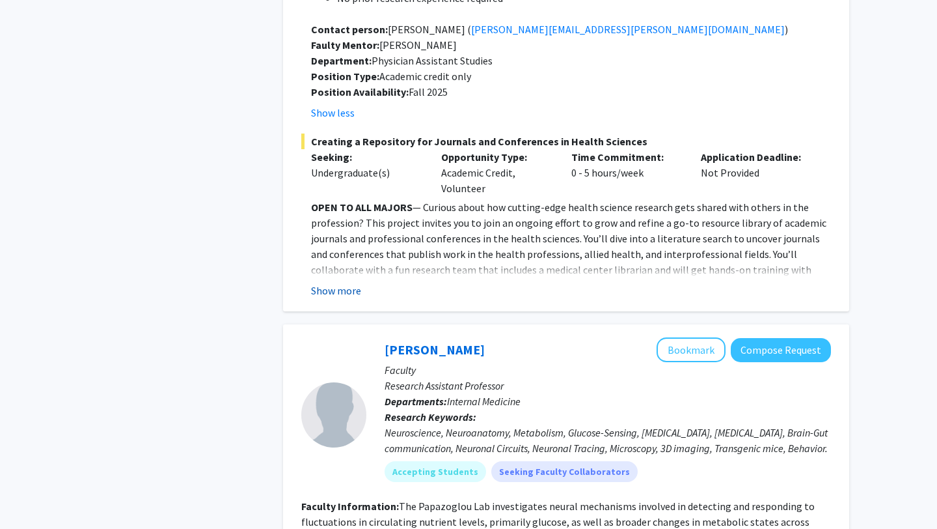
click at [332, 282] on button "Show more" at bounding box center [336, 290] width 50 height 16
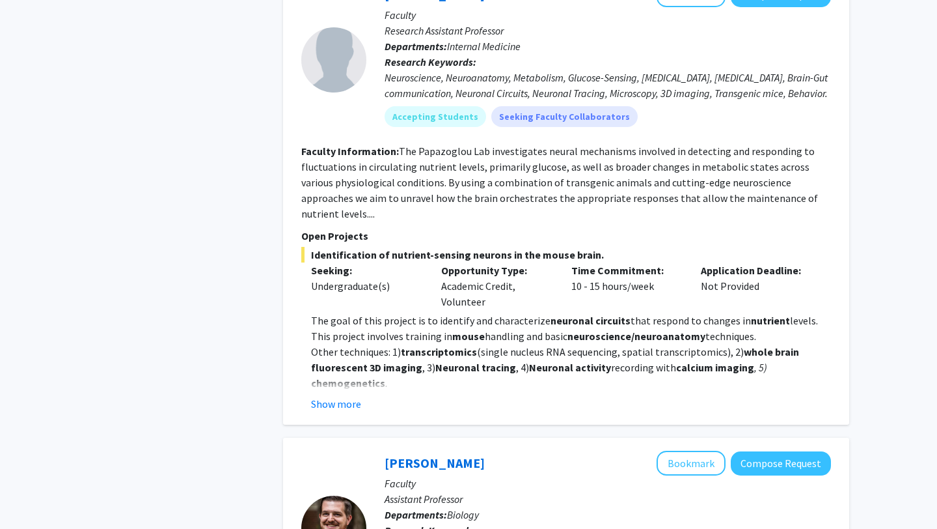
scroll to position [2167, 0]
click at [341, 395] on button "Show more" at bounding box center [336, 403] width 50 height 16
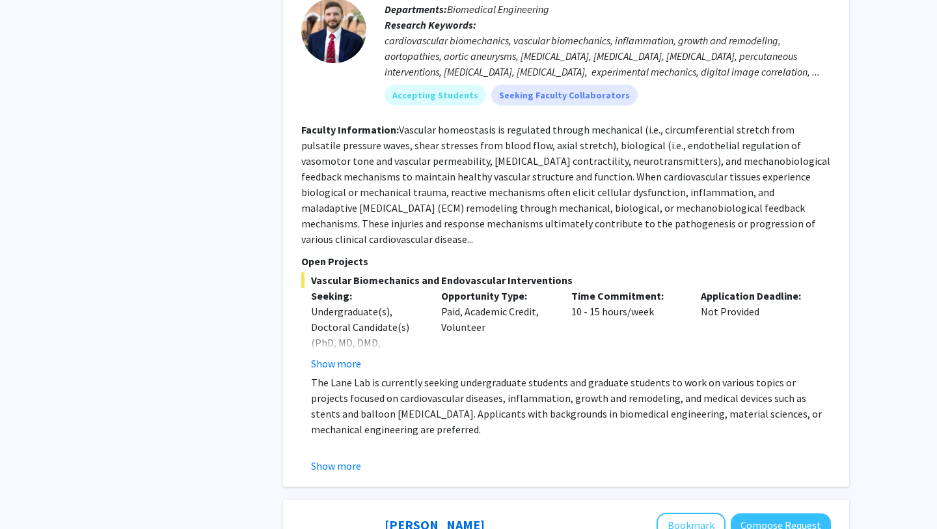
scroll to position [3429, 0]
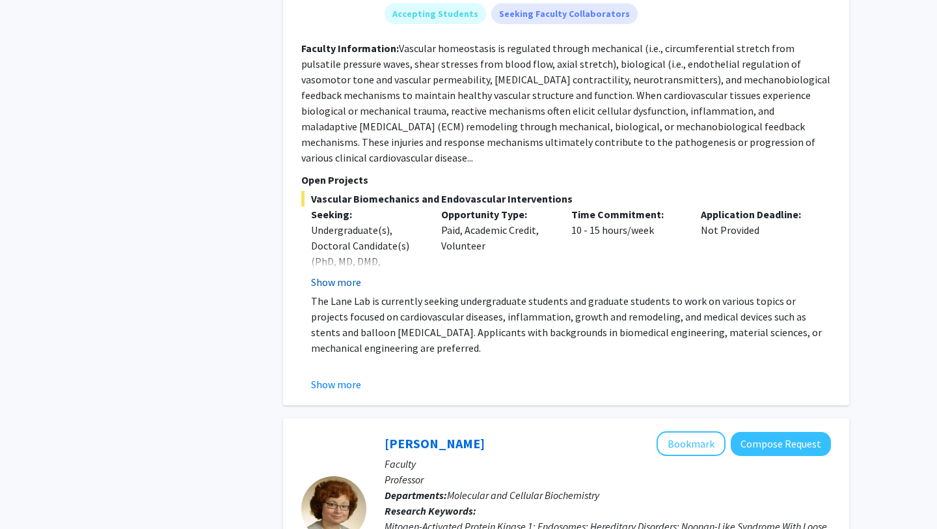
click at [349, 274] on button "Show more" at bounding box center [336, 282] width 50 height 16
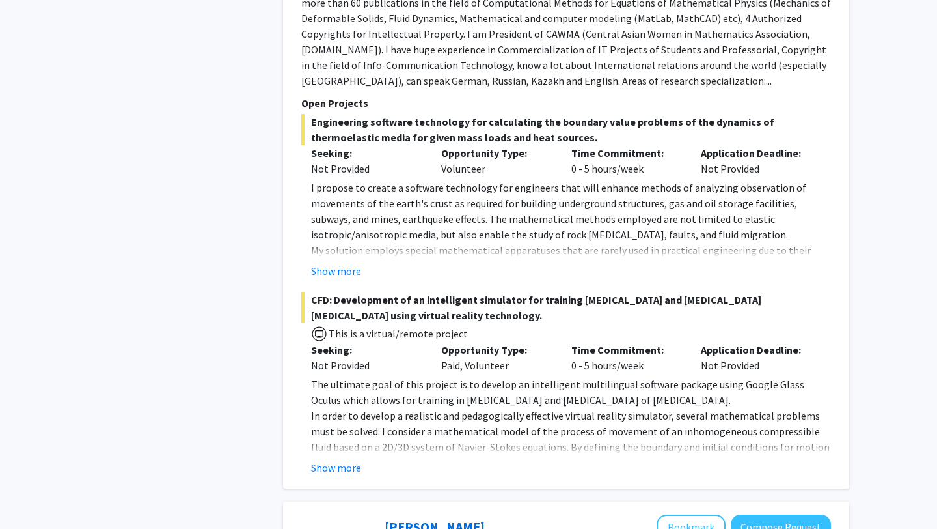
scroll to position [5339, 0]
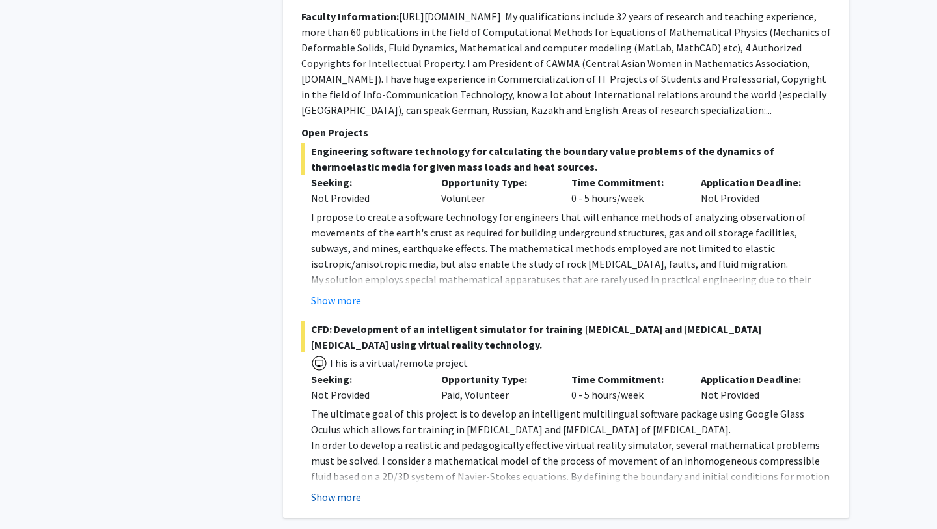
click at [336, 489] on button "Show more" at bounding box center [336, 497] width 50 height 16
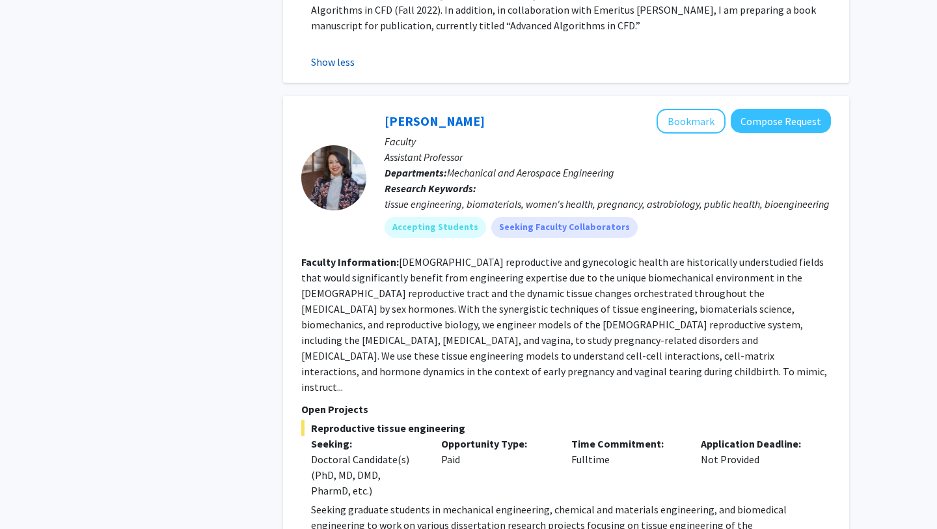
scroll to position [6290, 0]
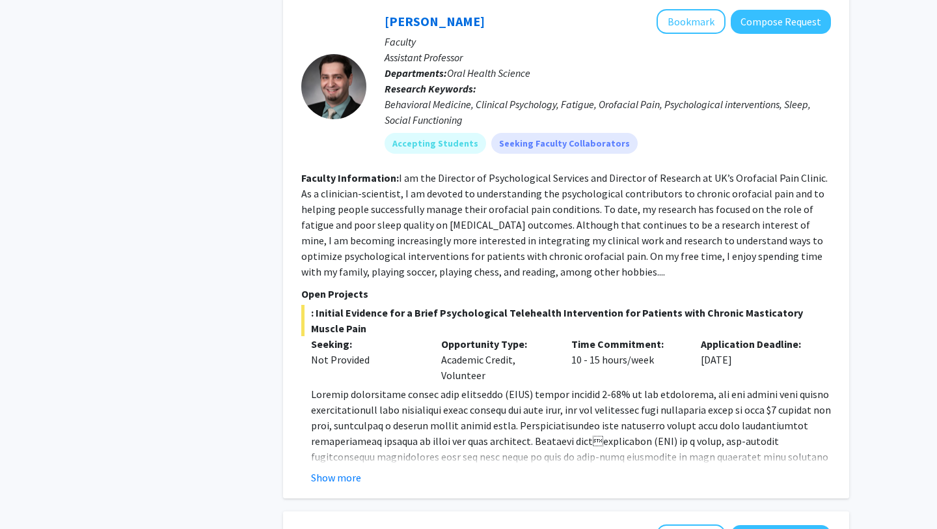
scroll to position [2646, 0]
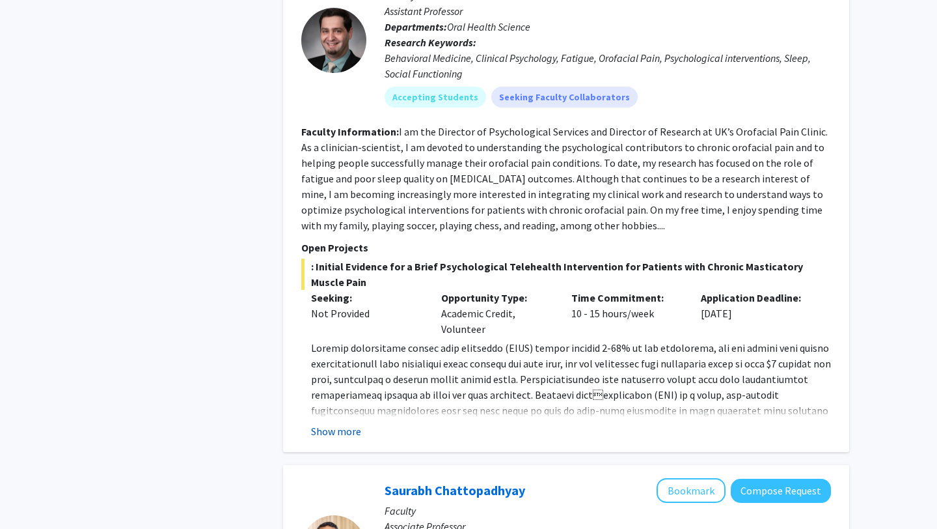
click at [358, 423] on button "Show more" at bounding box center [336, 431] width 50 height 16
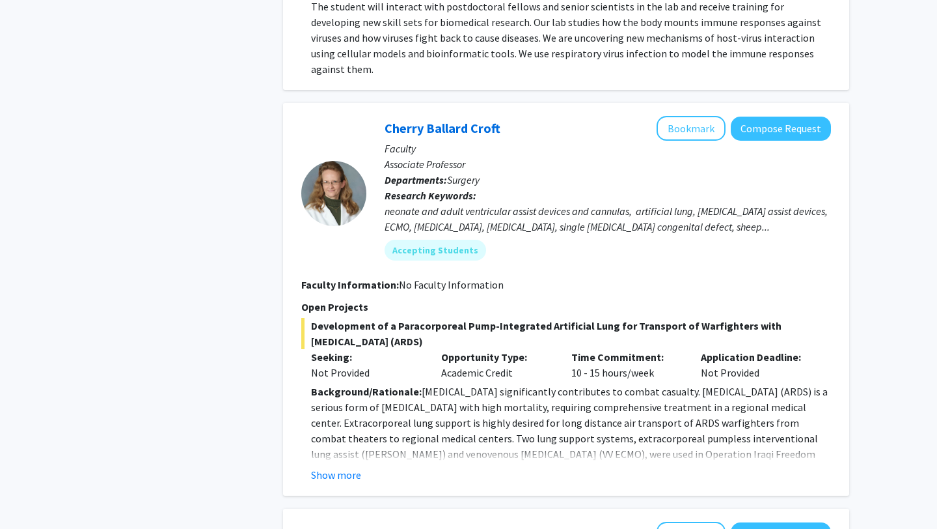
scroll to position [3753, 0]
click at [338, 466] on button "Show more" at bounding box center [336, 474] width 50 height 16
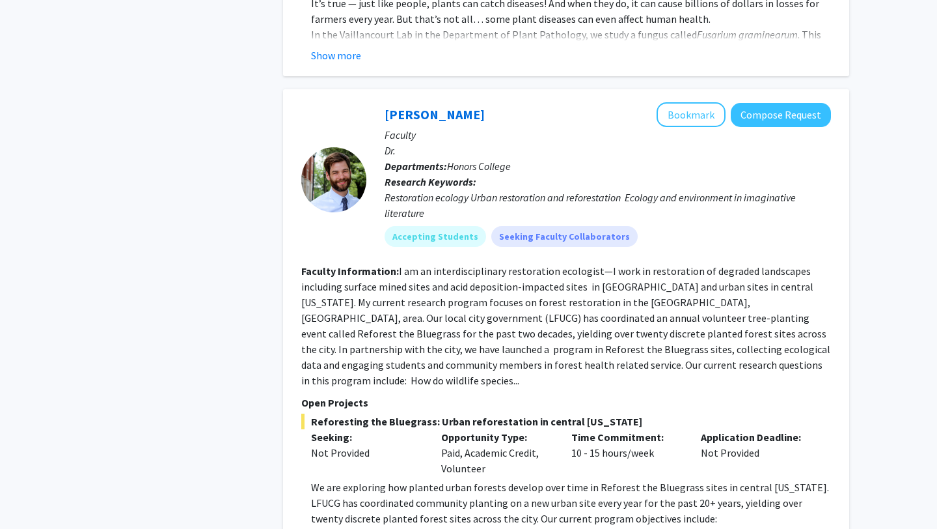
scroll to position [5392, 0]
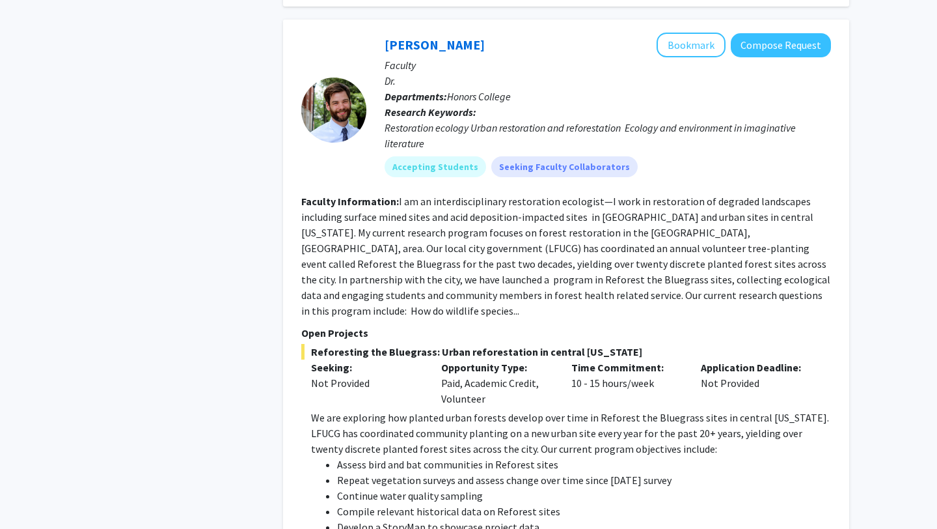
scroll to position [5461, 0]
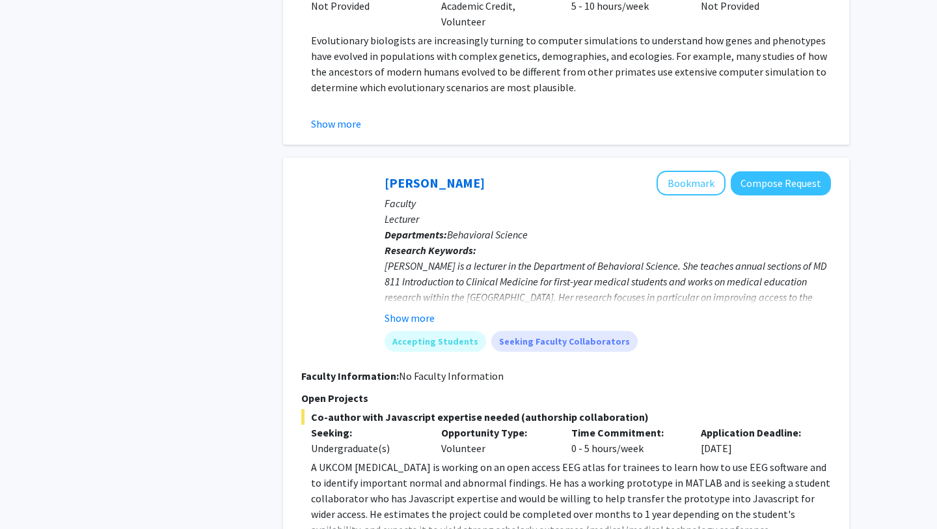
scroll to position [3918, 0]
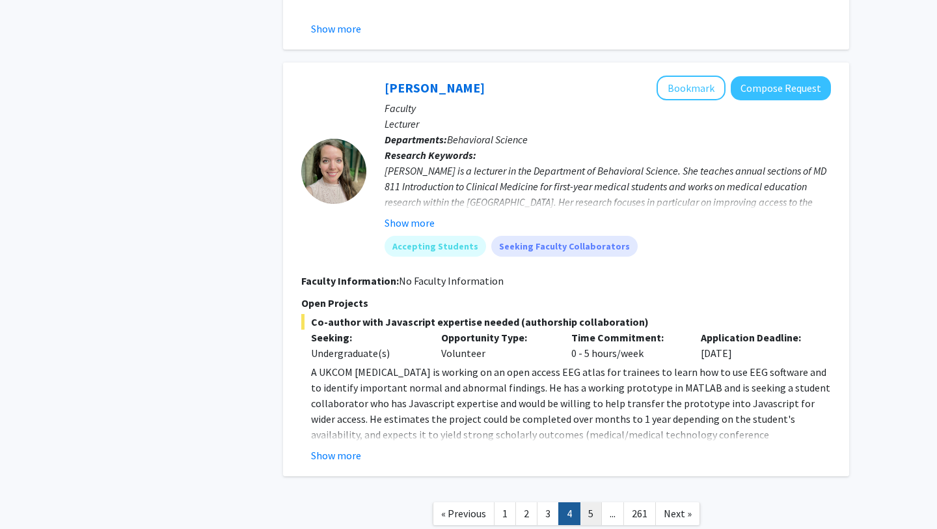
click at [586, 502] on link "5" at bounding box center [591, 513] width 22 height 23
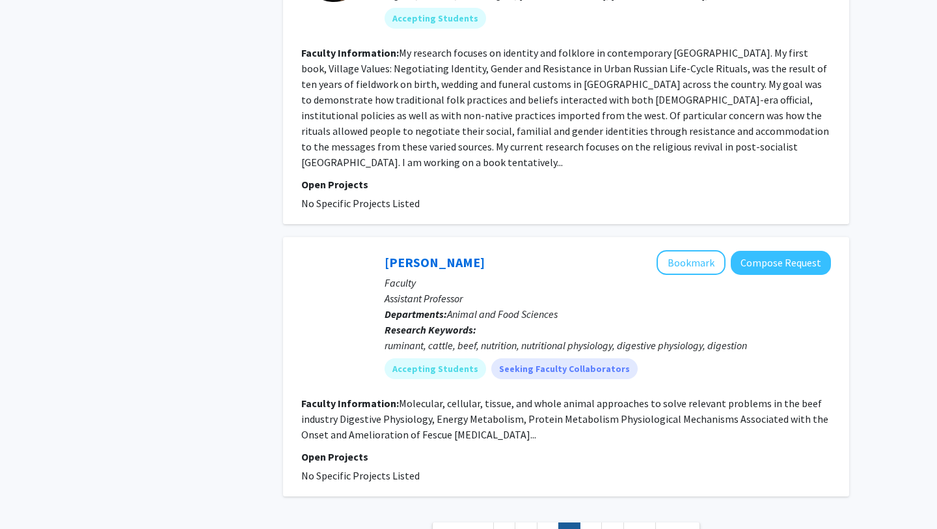
scroll to position [3017, 0]
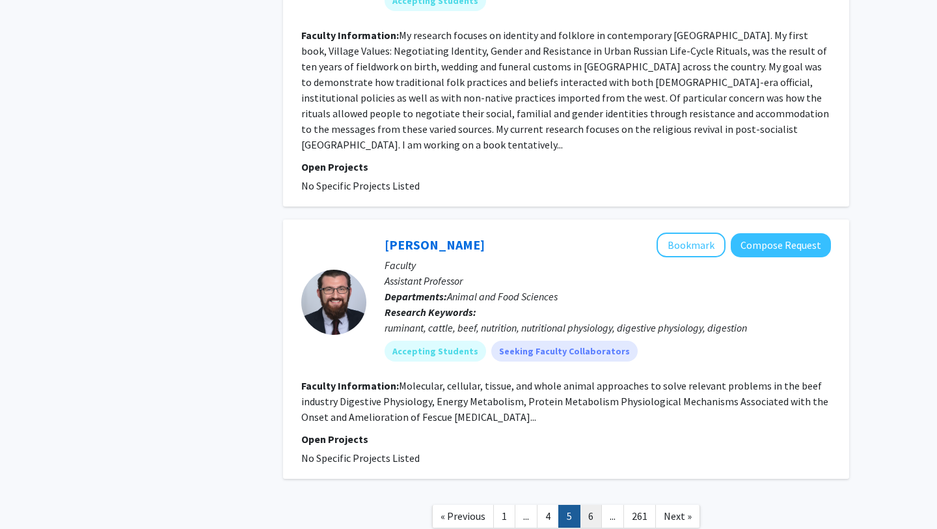
click at [590, 504] on link "6" at bounding box center [591, 515] width 22 height 23
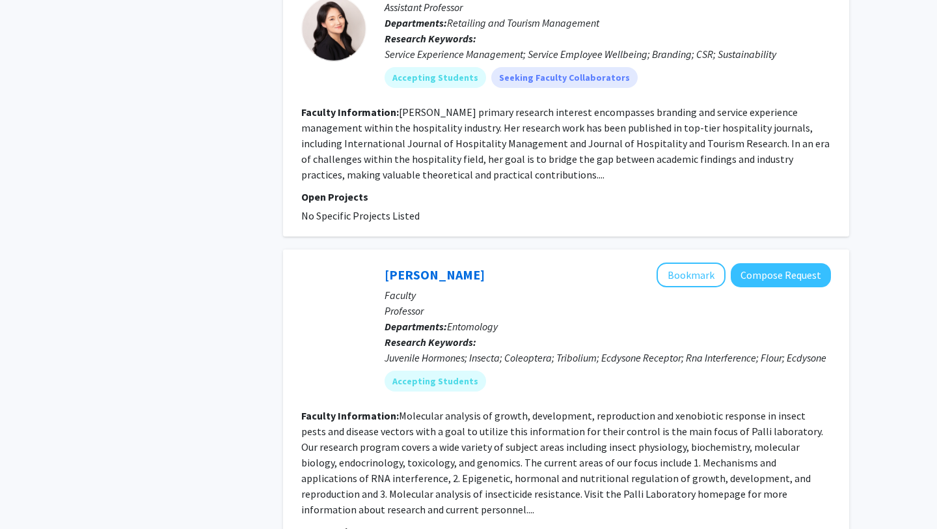
scroll to position [2996, 0]
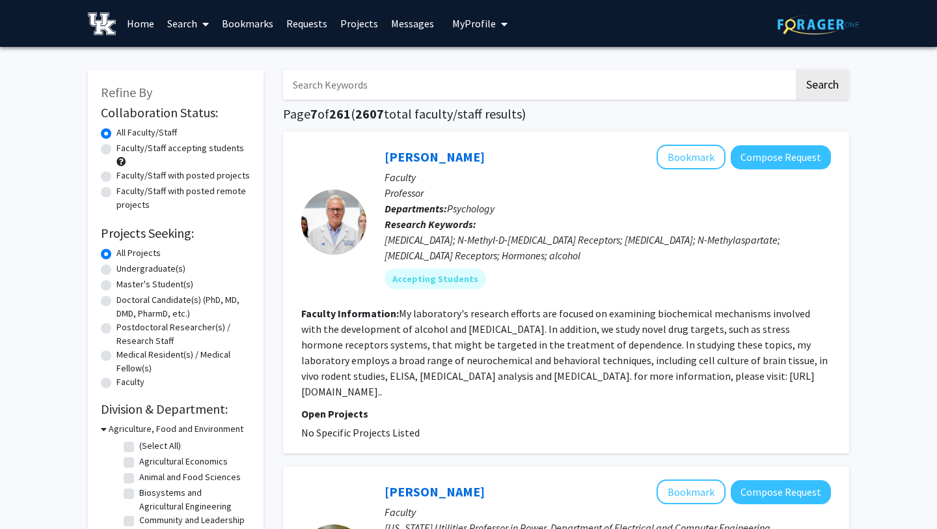
click at [329, 213] on div at bounding box center [333, 221] width 65 height 65
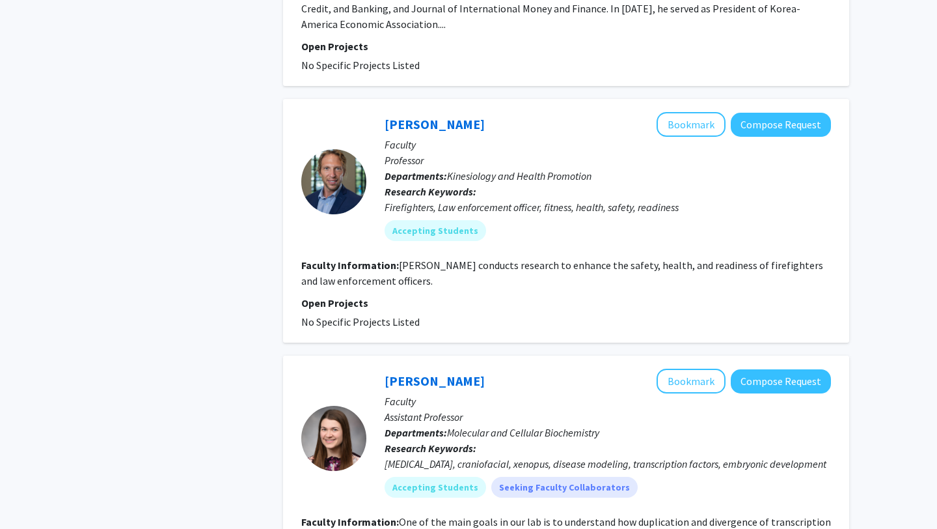
scroll to position [957, 0]
